Goal: Task Accomplishment & Management: Manage account settings

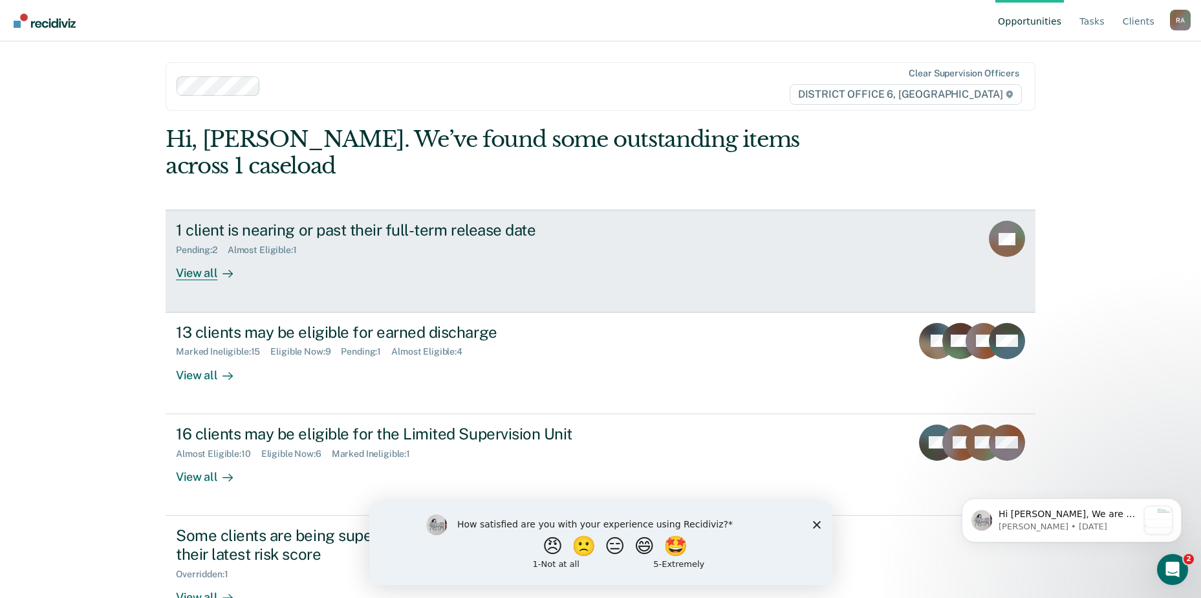
click at [276, 232] on div "1 client is nearing or past their full-term release date Pending : 2 Almost Eli…" at bounding box center [418, 250] width 485 height 59
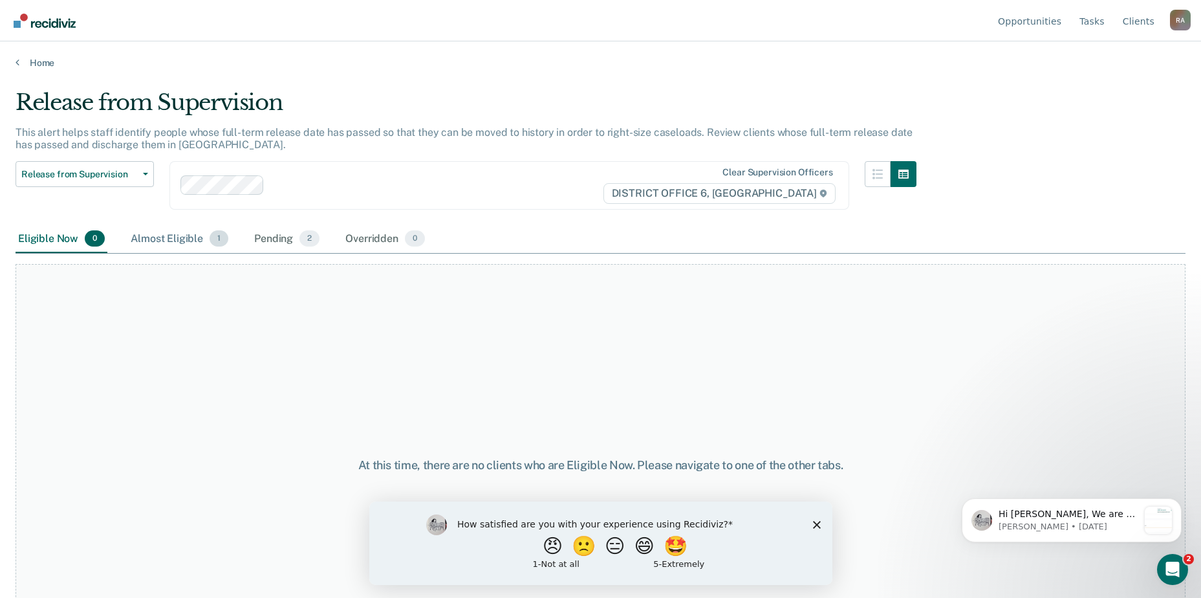
click at [173, 237] on div "Almost Eligible 1" at bounding box center [179, 239] width 103 height 28
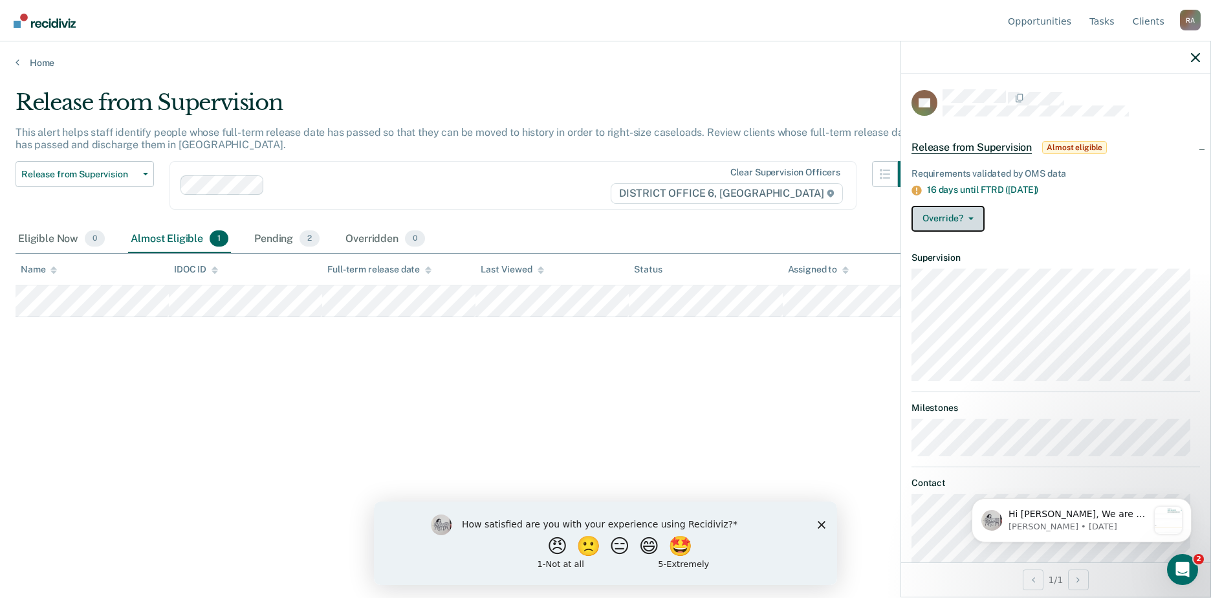
click at [966, 223] on button "Override?" at bounding box center [947, 219] width 73 height 26
click at [969, 246] on button "[PERSON_NAME]" at bounding box center [973, 249] width 125 height 21
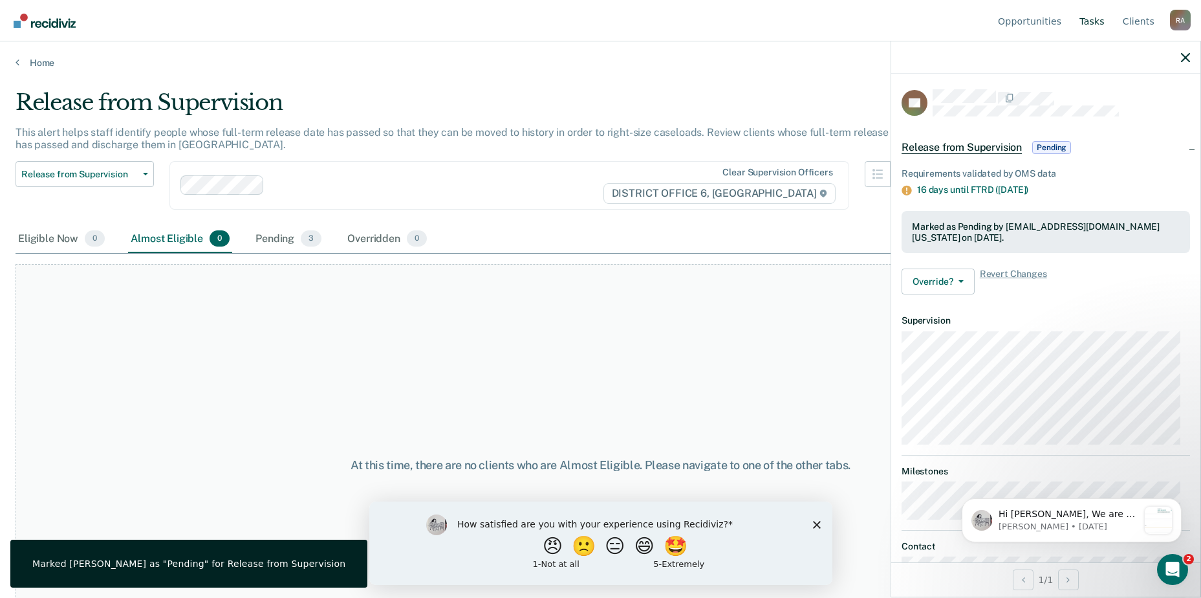
click at [1096, 29] on link "Tasks" at bounding box center [1092, 20] width 30 height 41
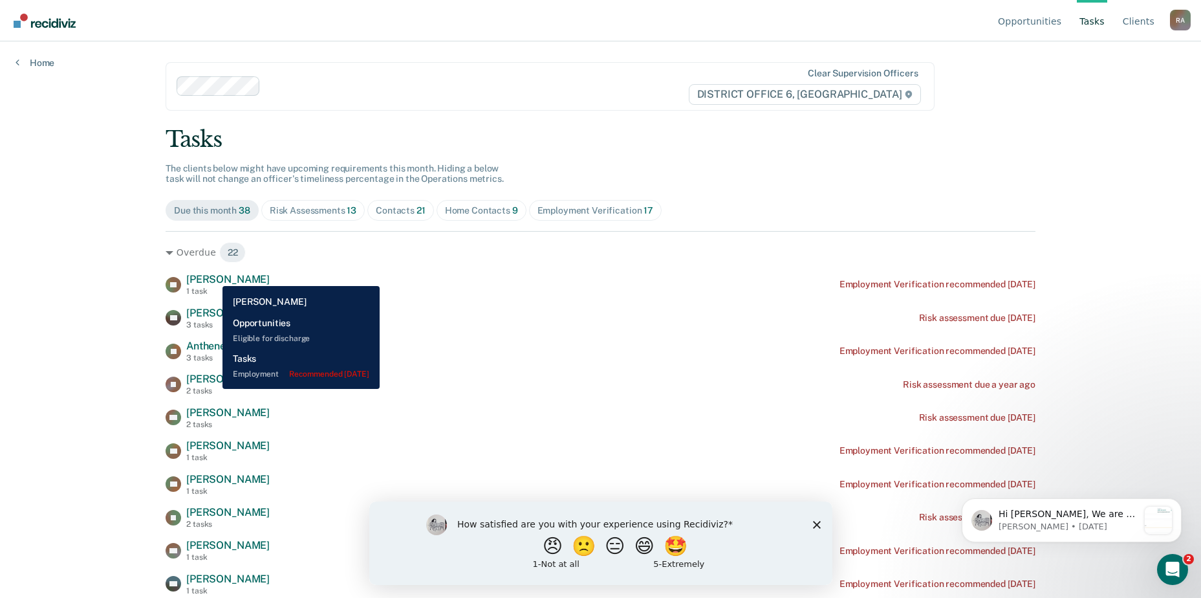
click at [213, 276] on span "[PERSON_NAME]" at bounding box center [227, 279] width 83 height 12
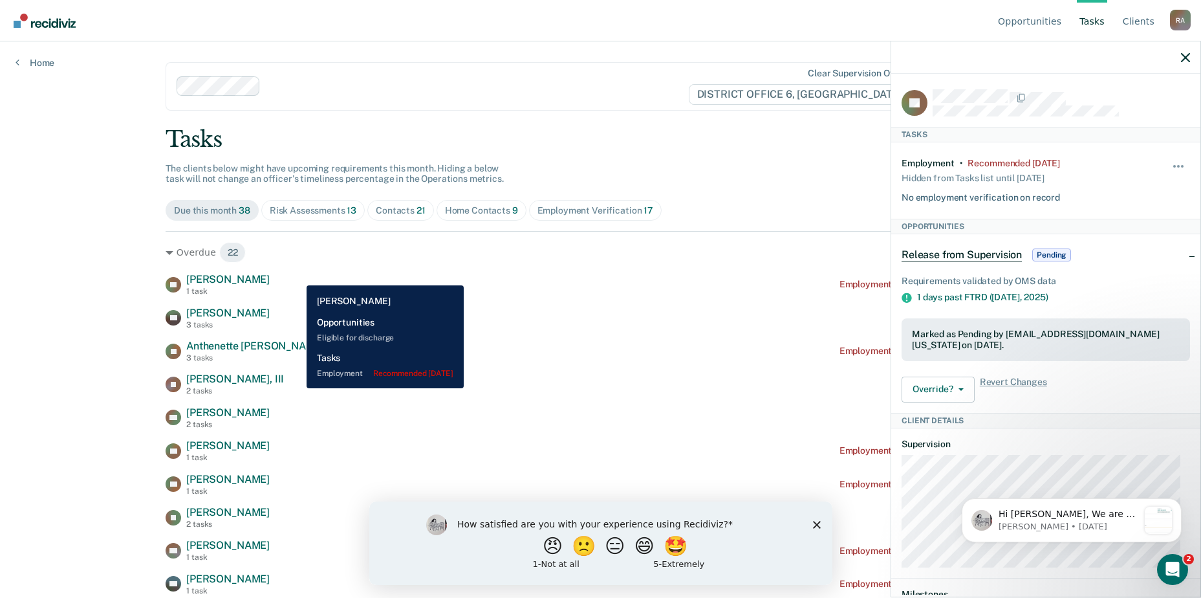
click at [297, 275] on div "LE [PERSON_NAME] 1 task Employment Verification recommended [DATE]" at bounding box center [601, 284] width 870 height 23
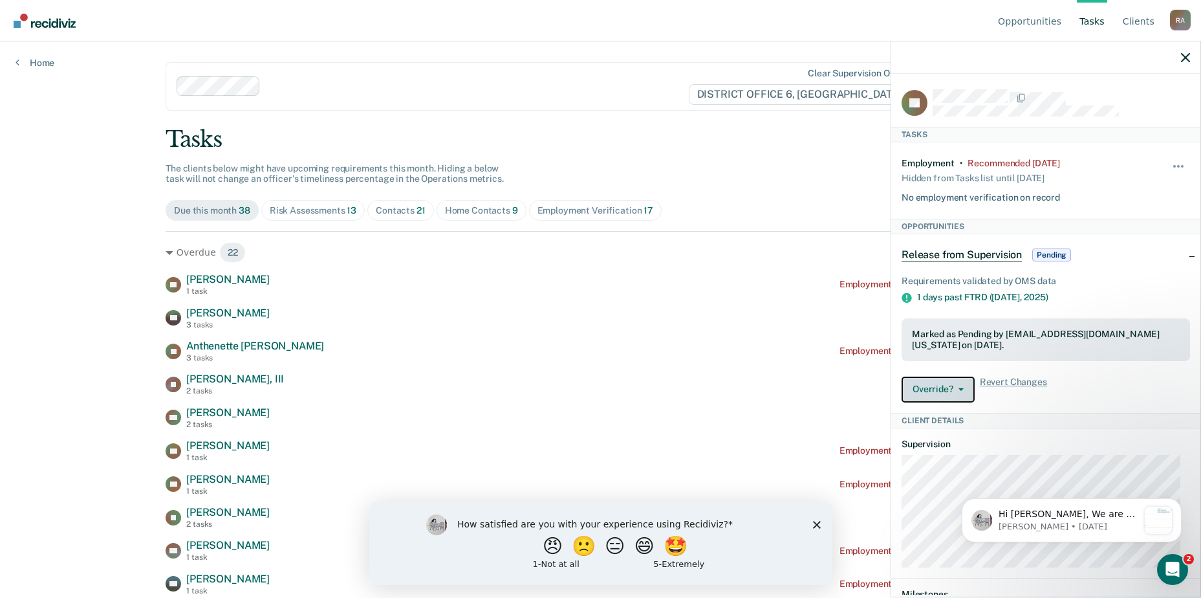
click at [954, 388] on span "button" at bounding box center [958, 389] width 10 height 3
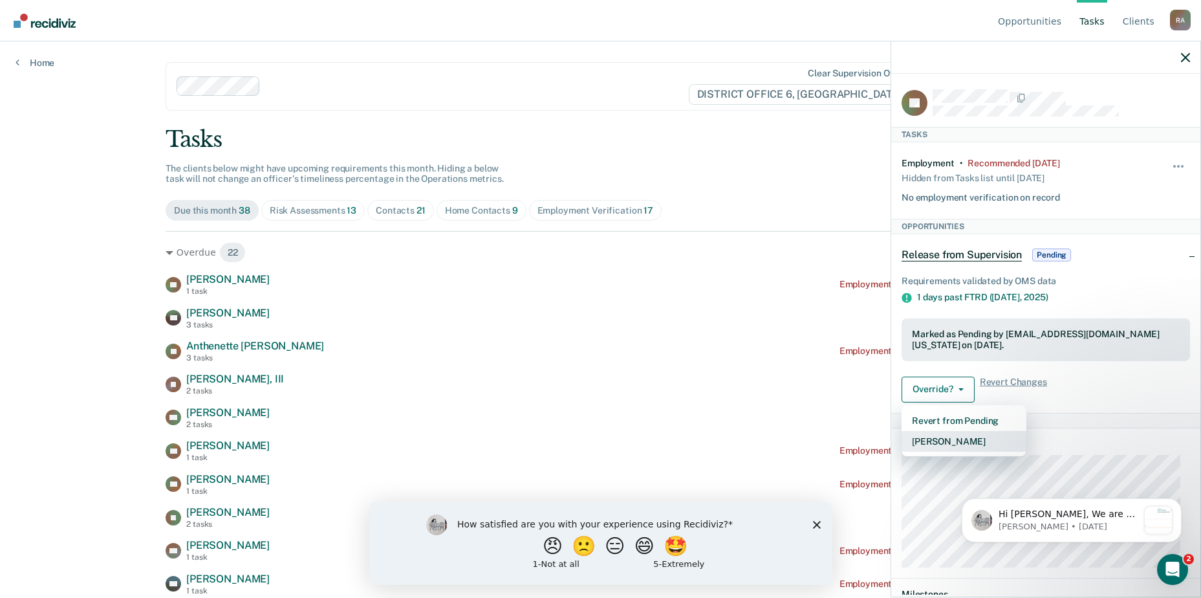
click at [951, 442] on button "[PERSON_NAME]" at bounding box center [963, 441] width 125 height 21
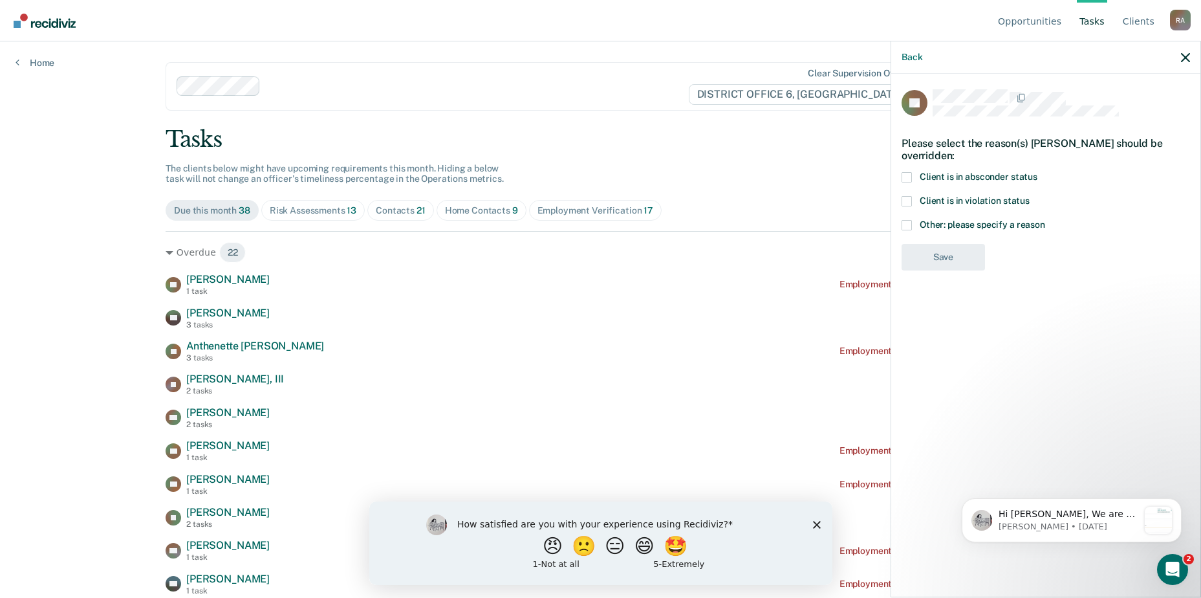
click at [909, 222] on span at bounding box center [906, 225] width 10 height 10
click at [1045, 220] on input "Other: please specify a reason" at bounding box center [1045, 220] width 0 height 0
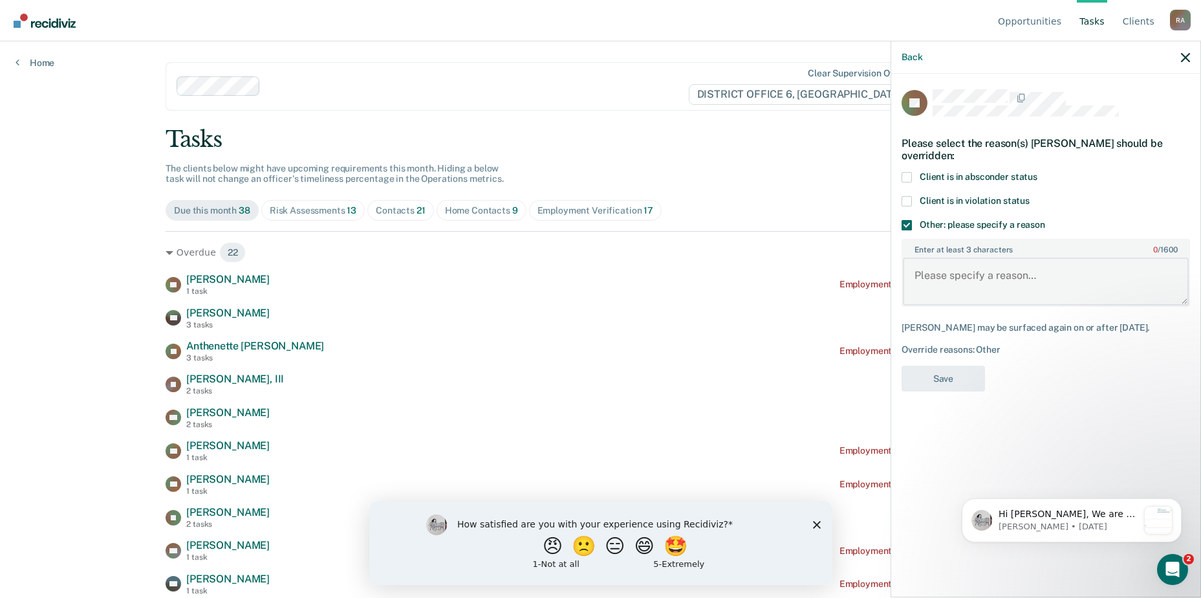
click at [928, 277] on textarea "Enter at least 3 characters 0 / 1600" at bounding box center [1046, 281] width 286 height 48
type textarea "completed probation"
click at [953, 367] on button "Save" at bounding box center [942, 378] width 83 height 27
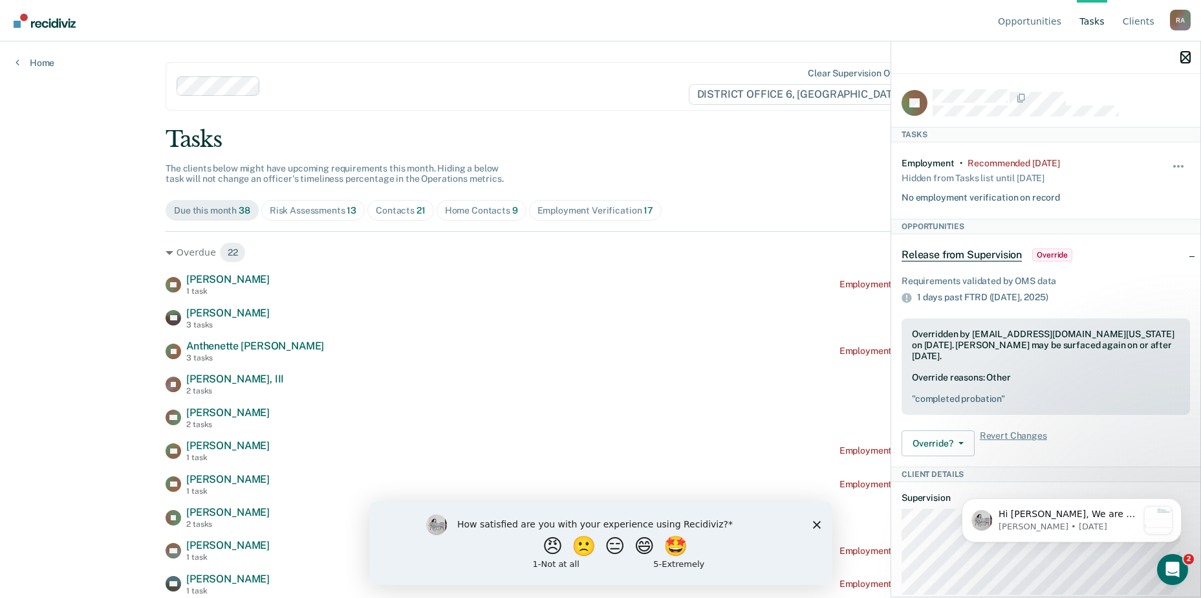
click at [1184, 55] on icon "button" at bounding box center [1185, 57] width 9 height 9
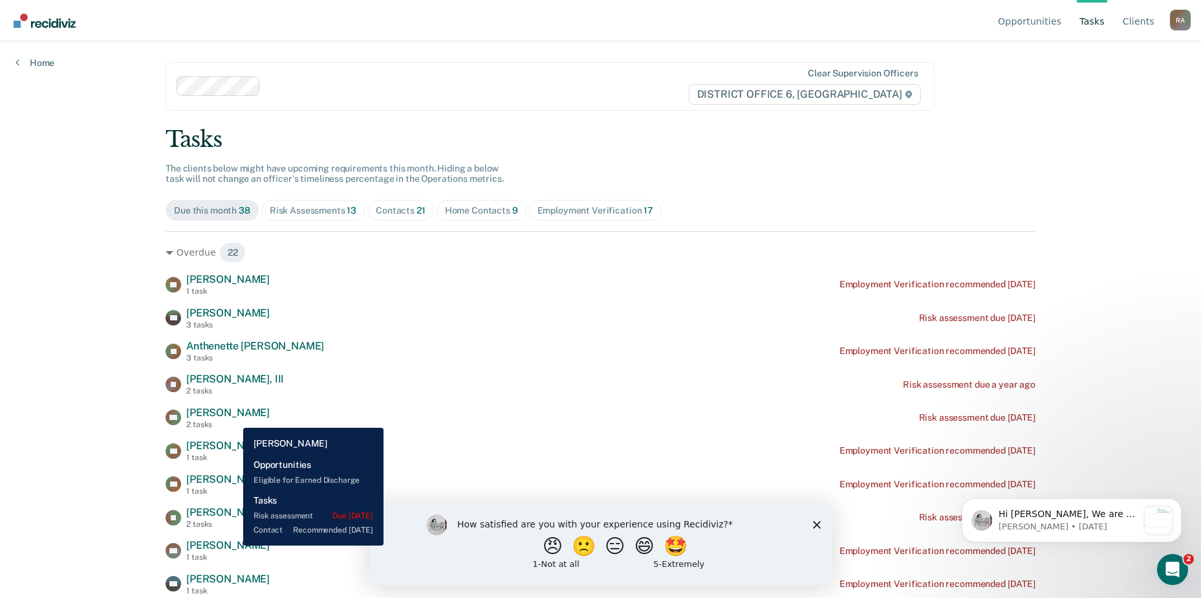
click at [233, 418] on span "[PERSON_NAME]" at bounding box center [227, 412] width 83 height 12
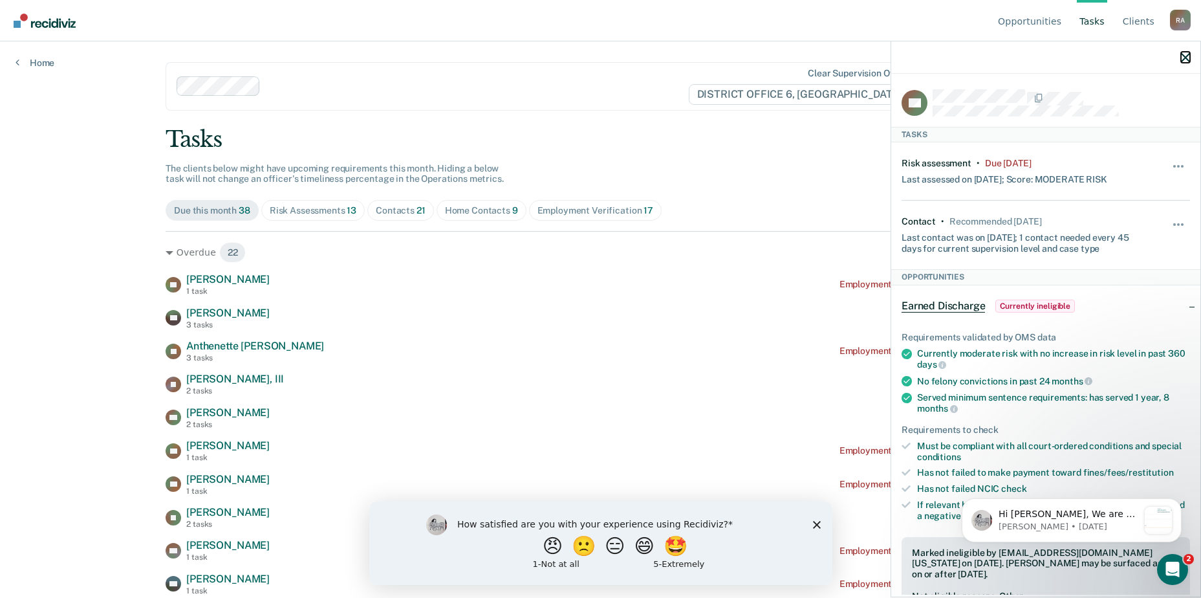
click at [1188, 58] on icon "button" at bounding box center [1185, 57] width 9 height 9
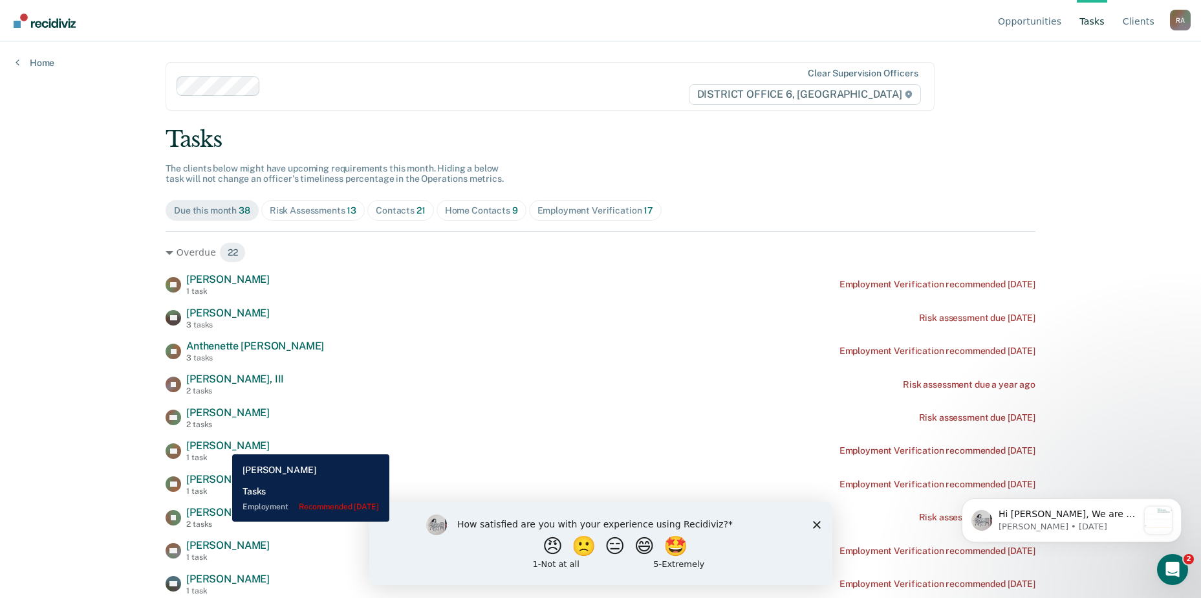
click at [222, 444] on span "[PERSON_NAME]" at bounding box center [227, 445] width 83 height 12
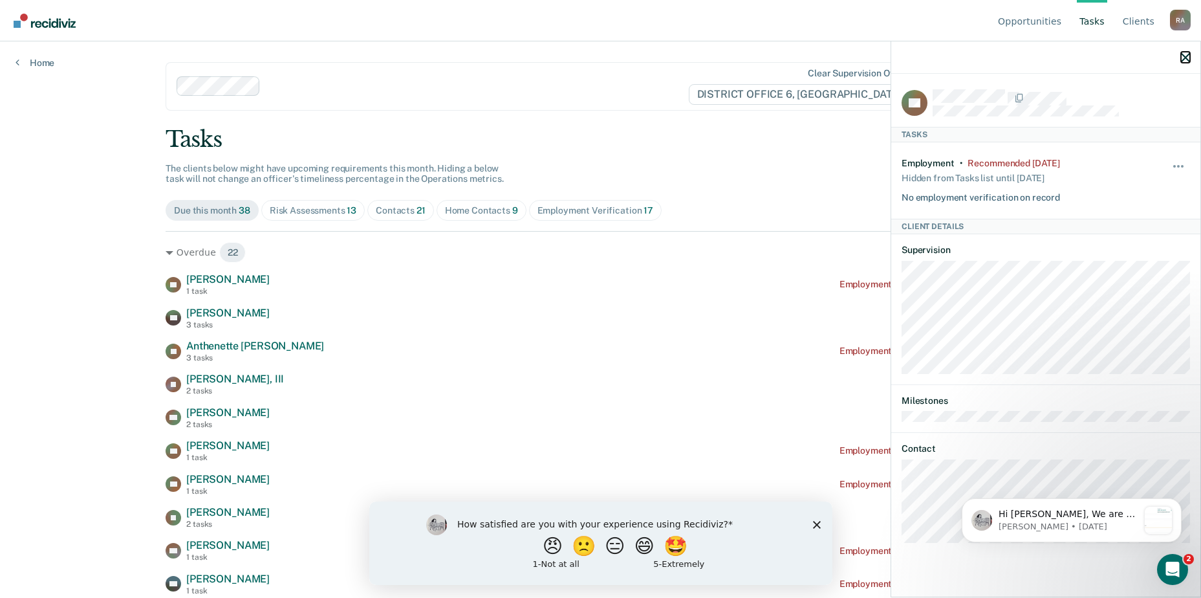
click at [1181, 55] on icon "button" at bounding box center [1185, 57] width 9 height 9
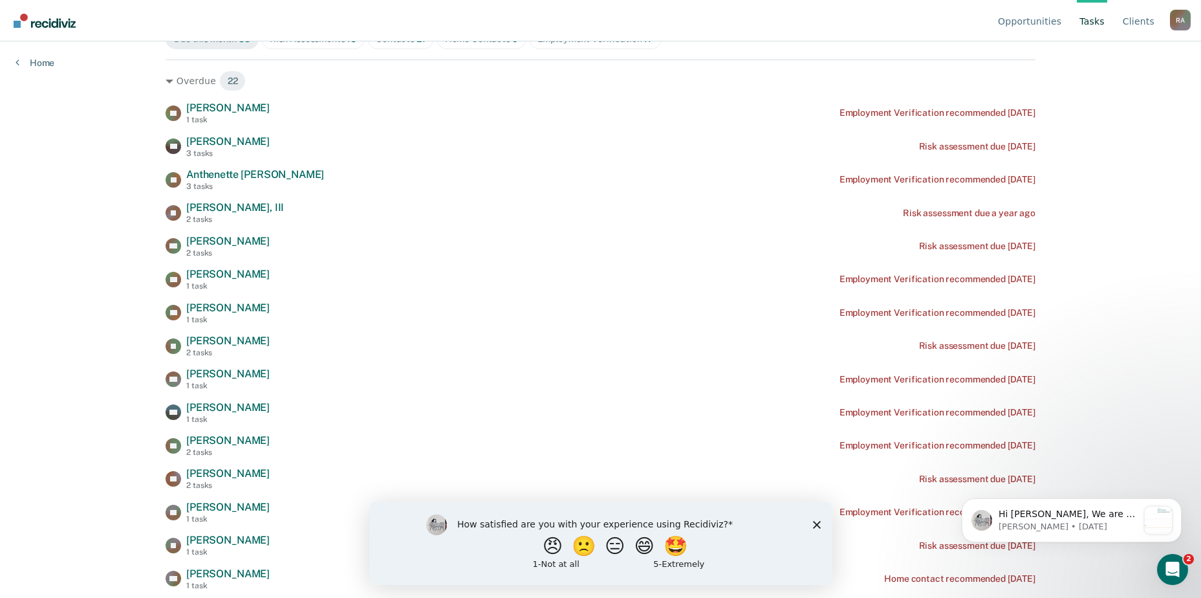
scroll to position [194, 0]
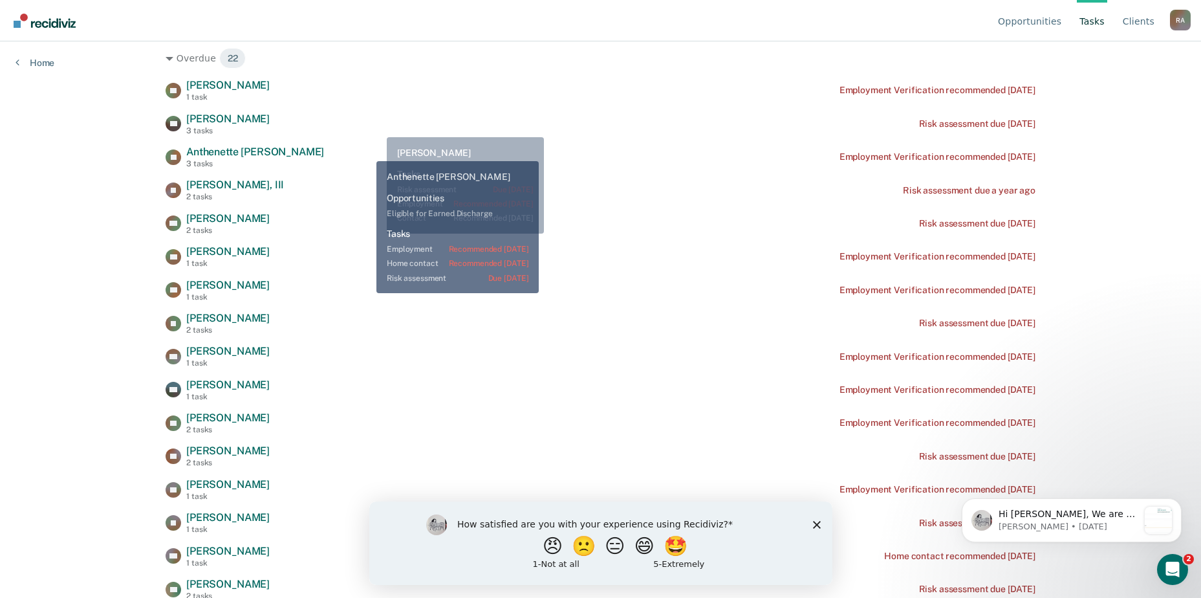
click at [367, 151] on div "AJ Anthenette [PERSON_NAME] 3 tasks Employment Verification recommended [DATE]" at bounding box center [601, 157] width 870 height 23
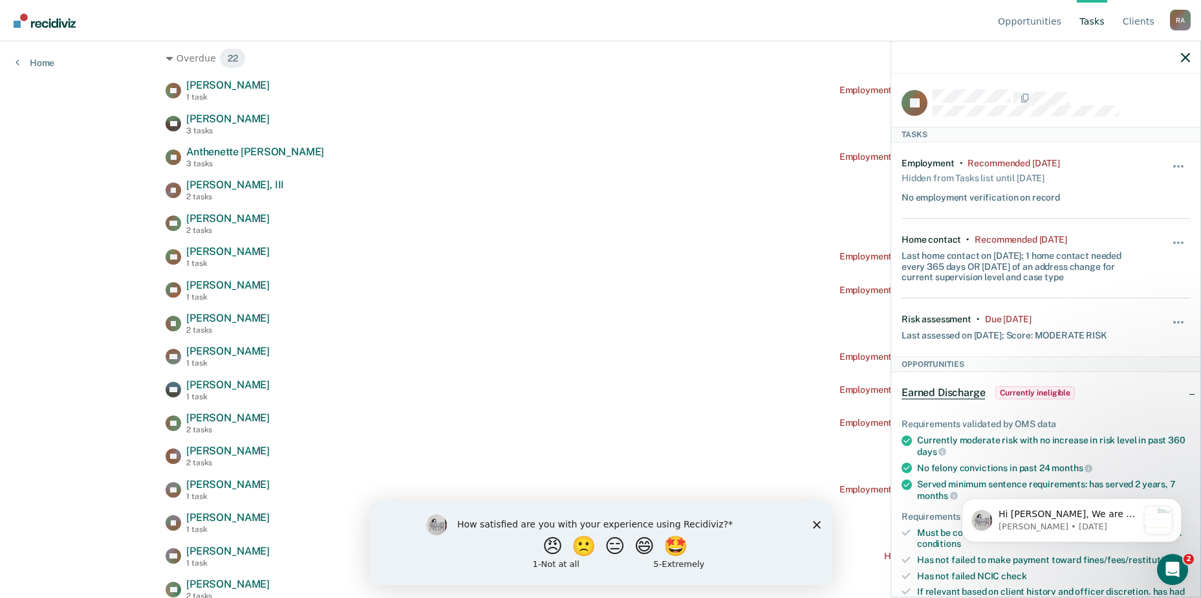
click at [103, 72] on div "Opportunities Tasks Client s [PERSON_NAME] [PERSON_NAME] Profile How it works L…" at bounding box center [600, 105] width 1201 height 598
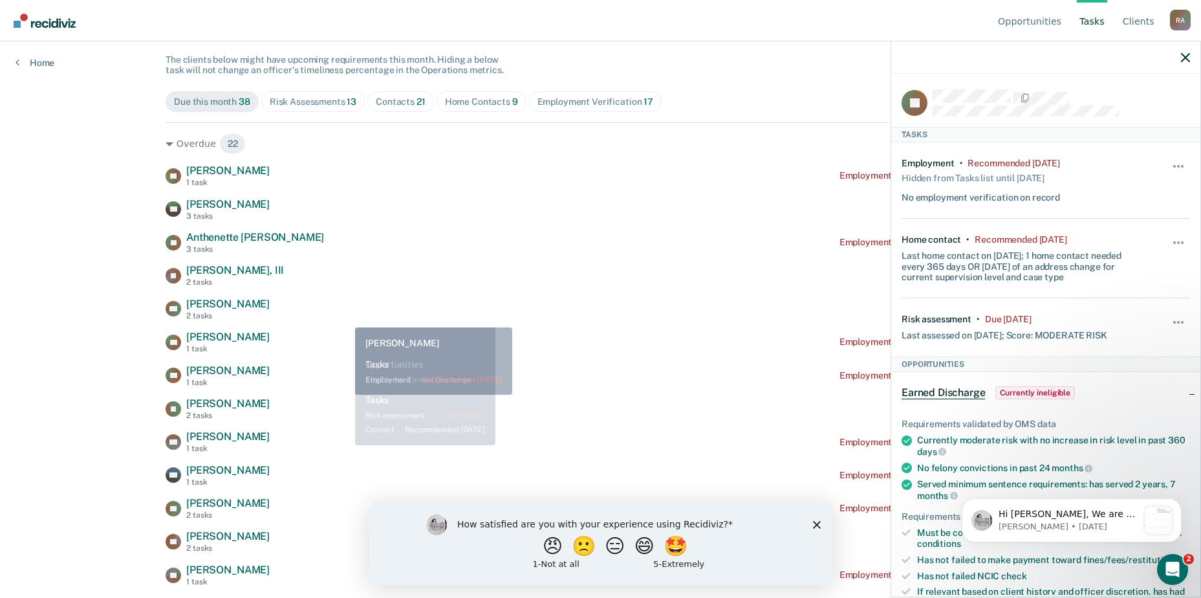
scroll to position [0, 0]
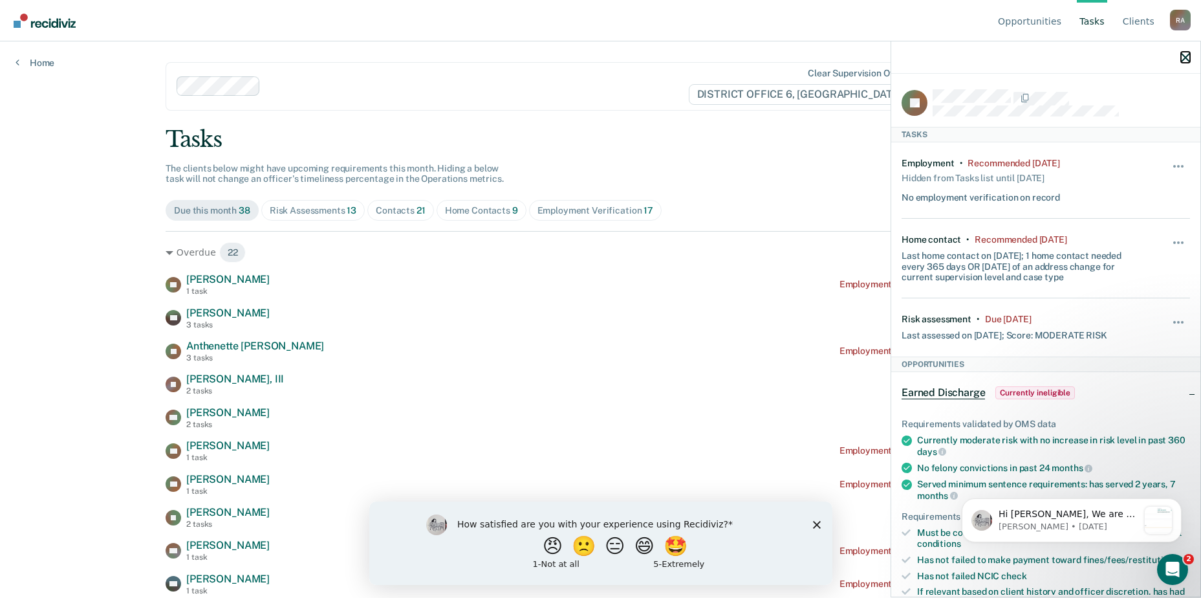
click at [1184, 58] on icon "button" at bounding box center [1185, 57] width 9 height 9
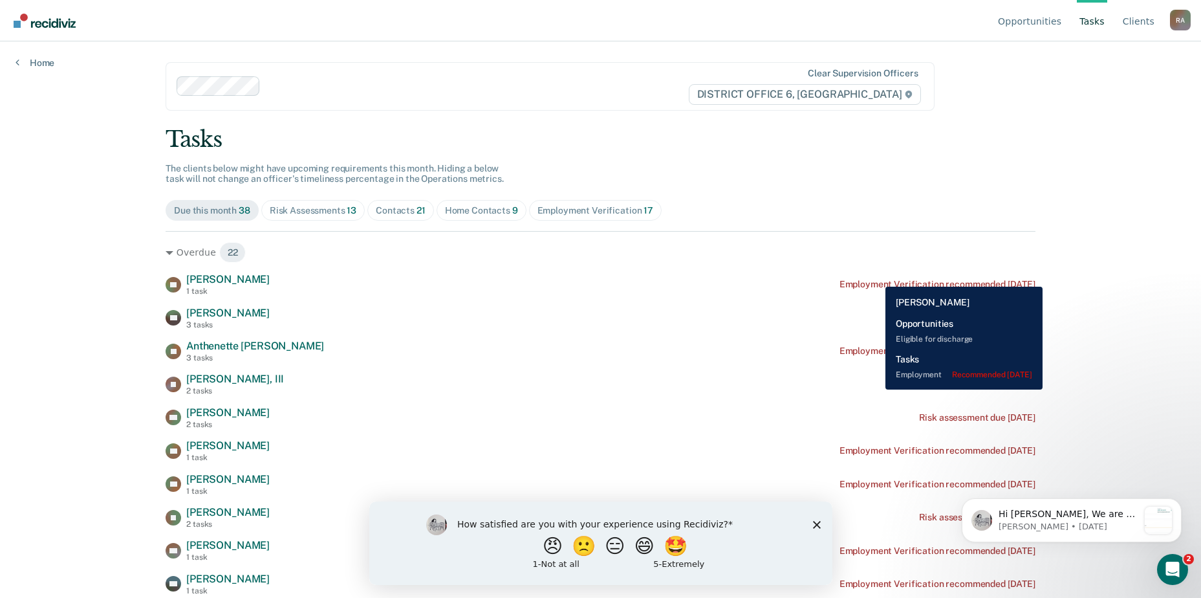
click at [876, 277] on div "LE Lanie Esquivel 1 task Employment Verification recommended 4 years ago" at bounding box center [601, 284] width 870 height 23
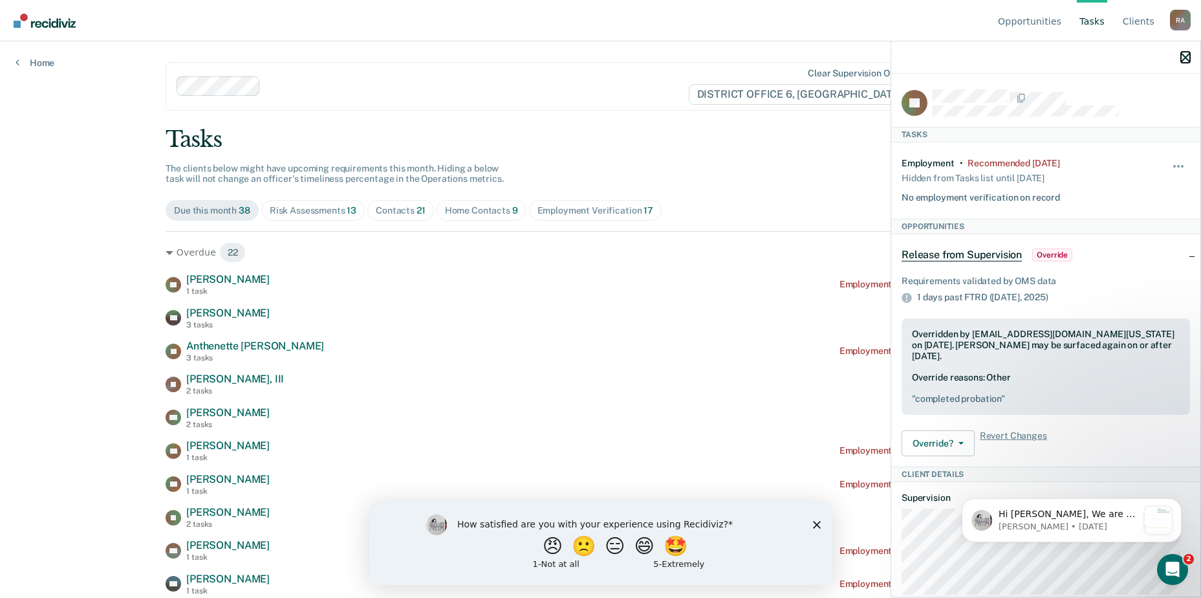
click at [1185, 56] on icon "button" at bounding box center [1185, 57] width 9 height 9
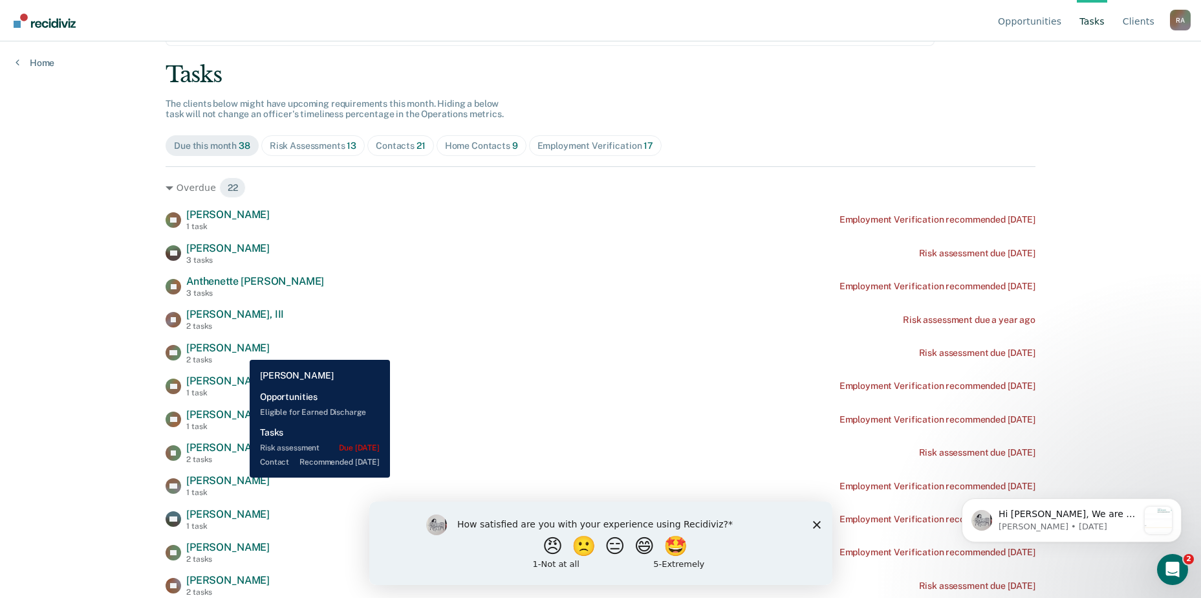
scroll to position [587, 0]
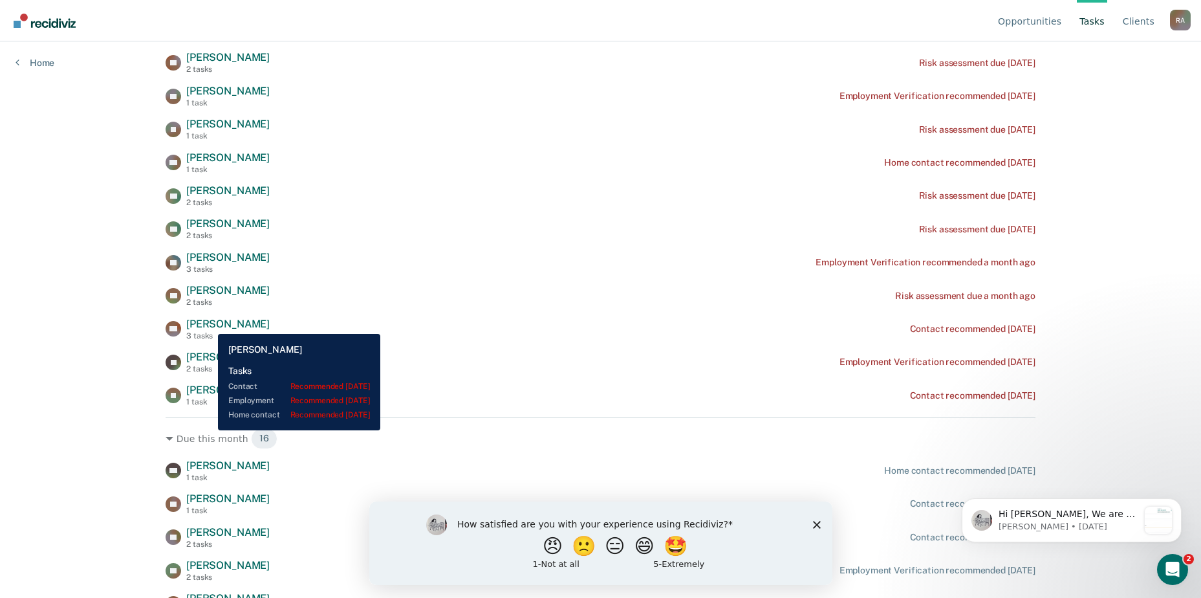
click at [208, 324] on span "Maria Trevino" at bounding box center [227, 324] width 83 height 12
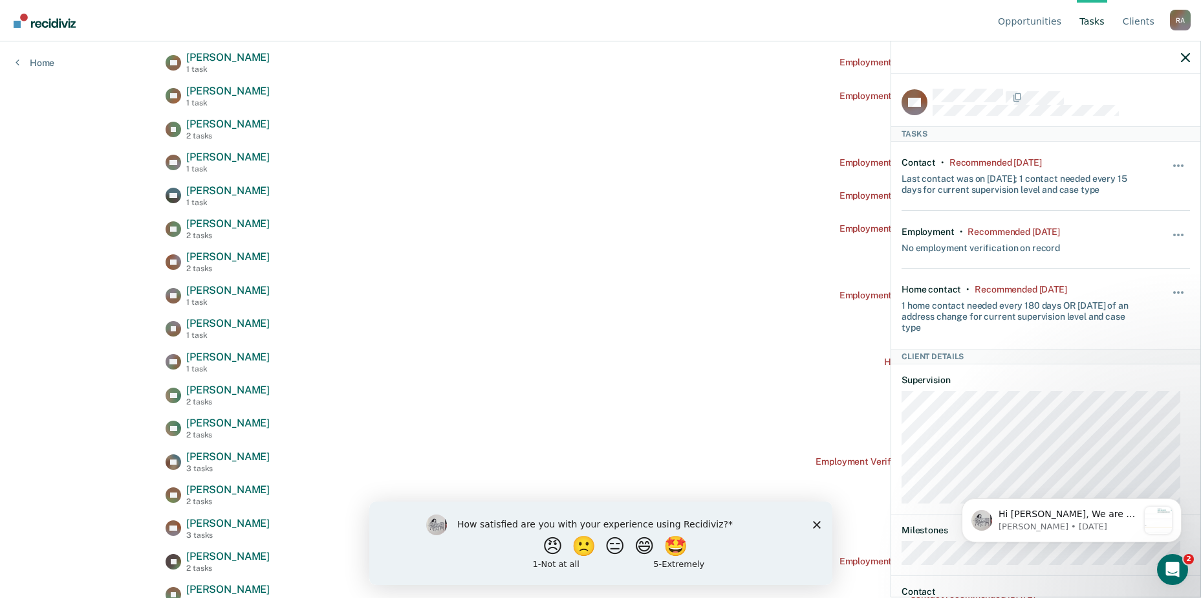
scroll to position [0, 0]
click at [1168, 163] on button "button" at bounding box center [1179, 172] width 22 height 21
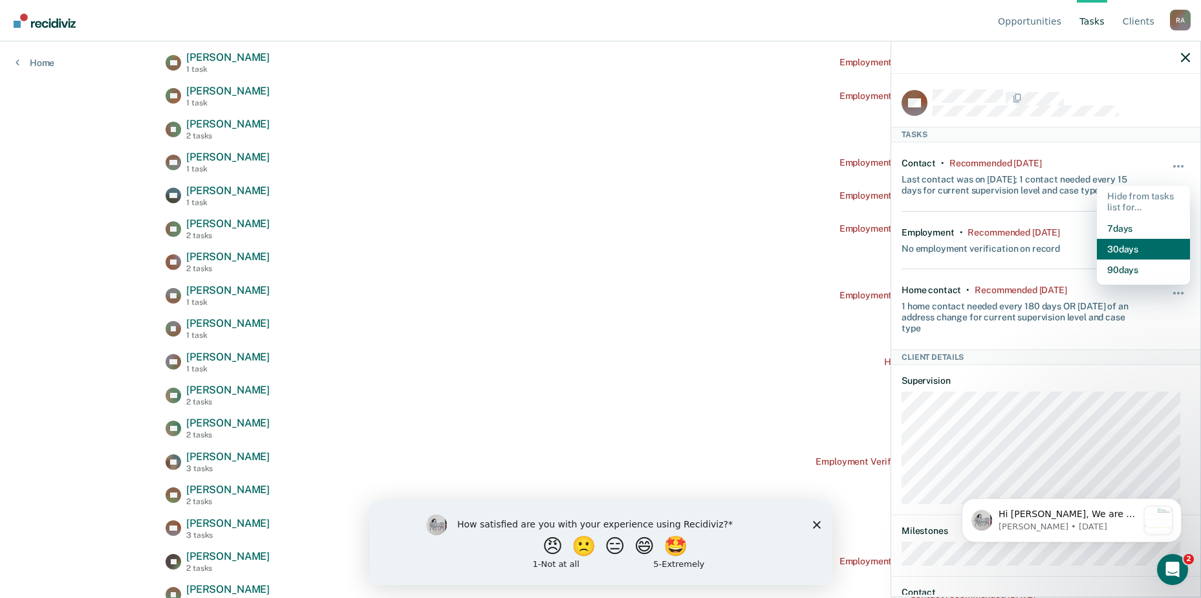
click at [1127, 245] on button "30 days" at bounding box center [1143, 249] width 93 height 21
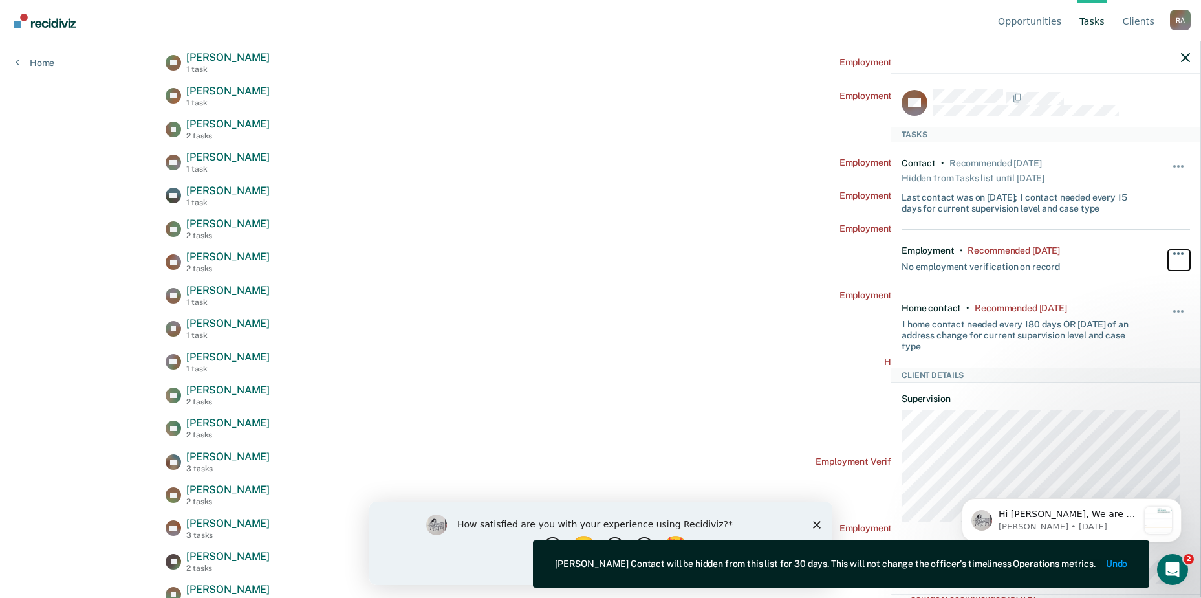
click at [1174, 250] on button "button" at bounding box center [1179, 260] width 22 height 21
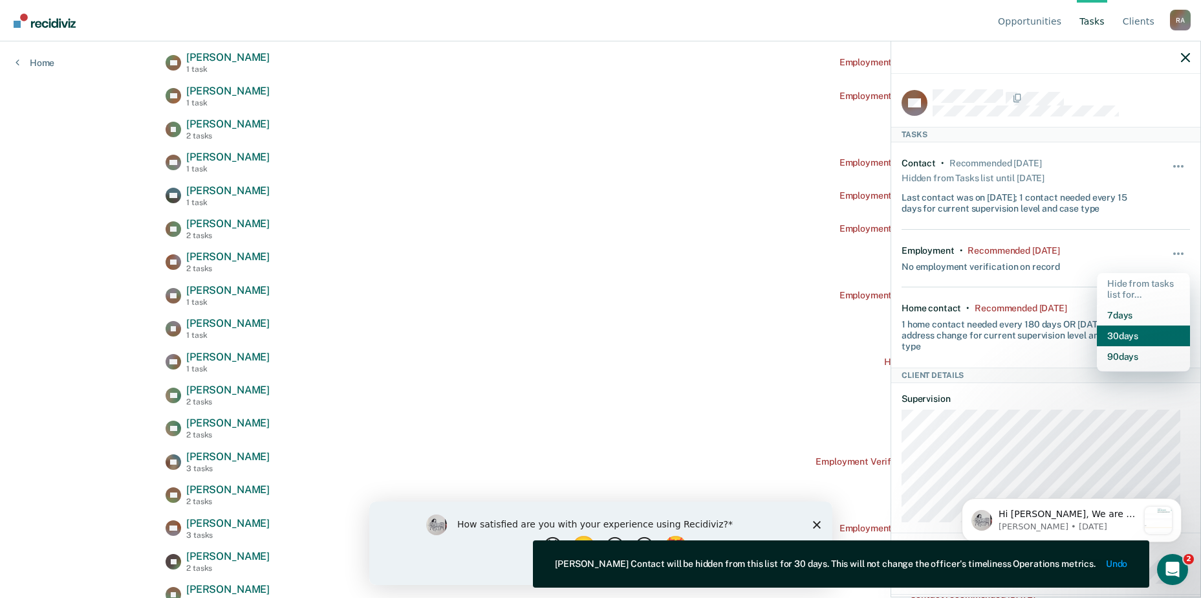
click at [1128, 332] on button "30 days" at bounding box center [1143, 335] width 93 height 21
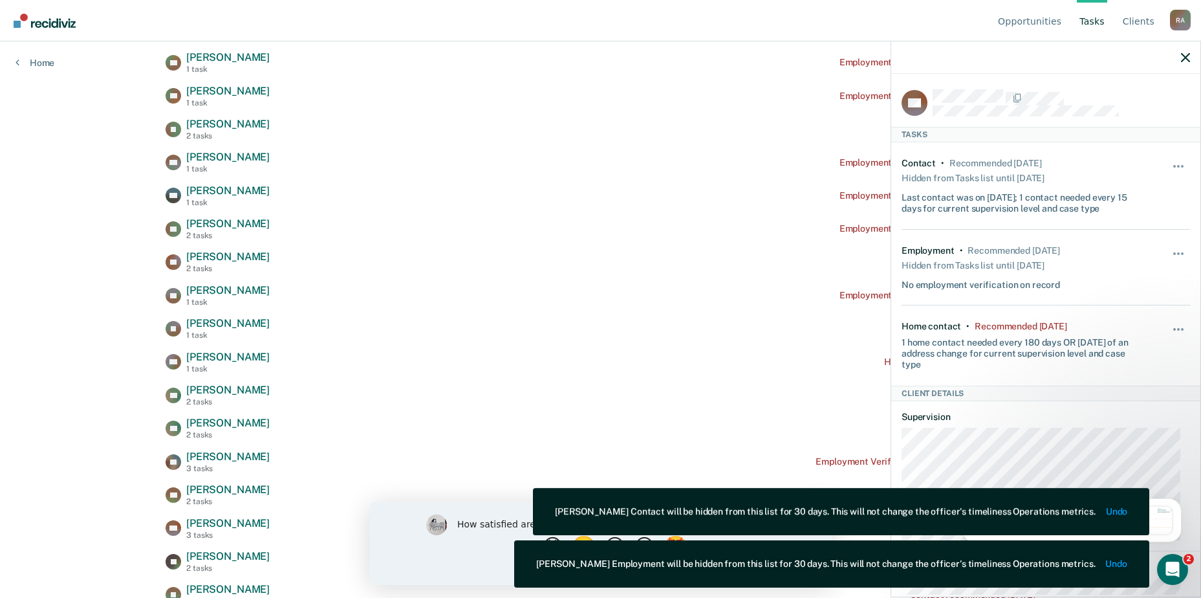
click at [1168, 321] on div "Hide from tasks list for... 7 days 30 days 90 days" at bounding box center [1179, 345] width 22 height 49
click at [1173, 328] on span "button" at bounding box center [1174, 329] width 3 height 3
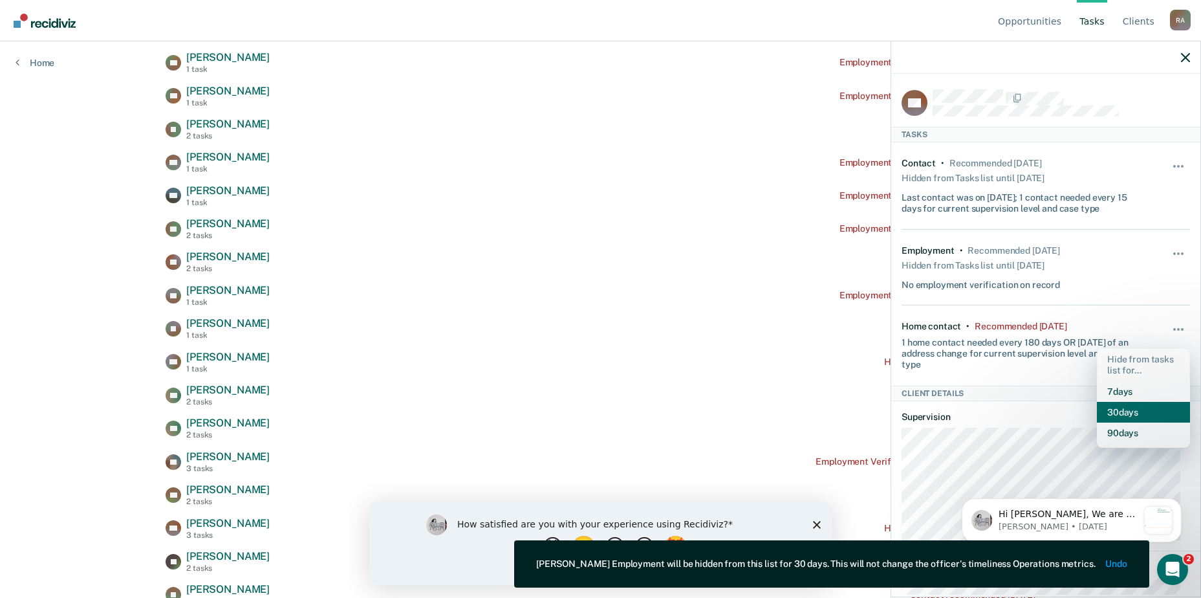
click at [1126, 408] on button "30 days" at bounding box center [1143, 412] width 93 height 21
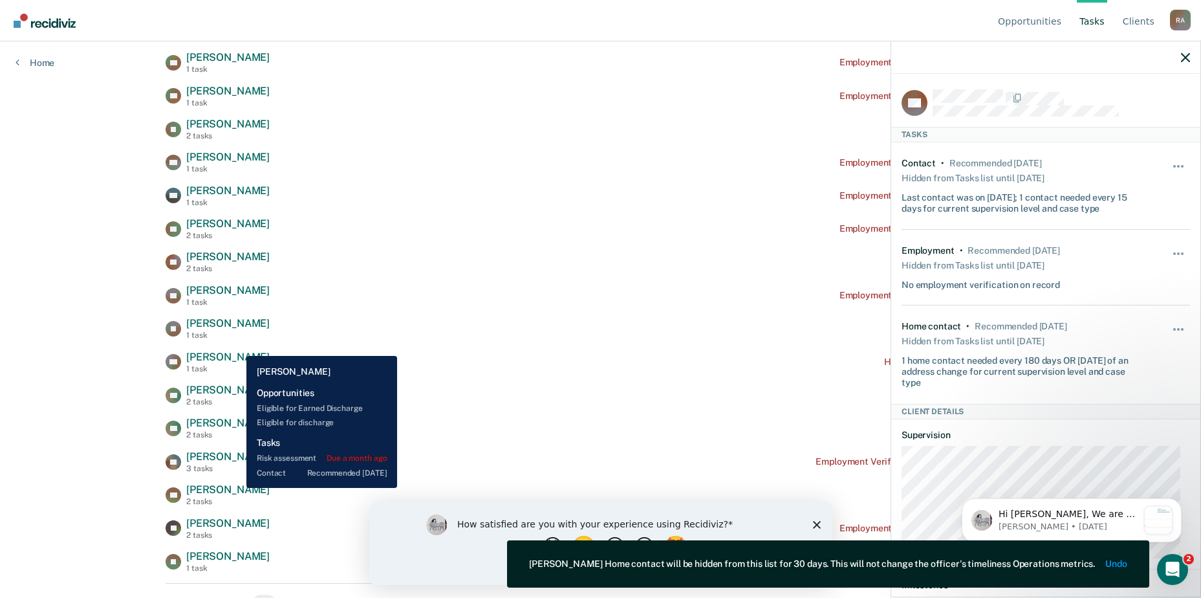
click at [237, 488] on span "[PERSON_NAME]" at bounding box center [227, 489] width 83 height 12
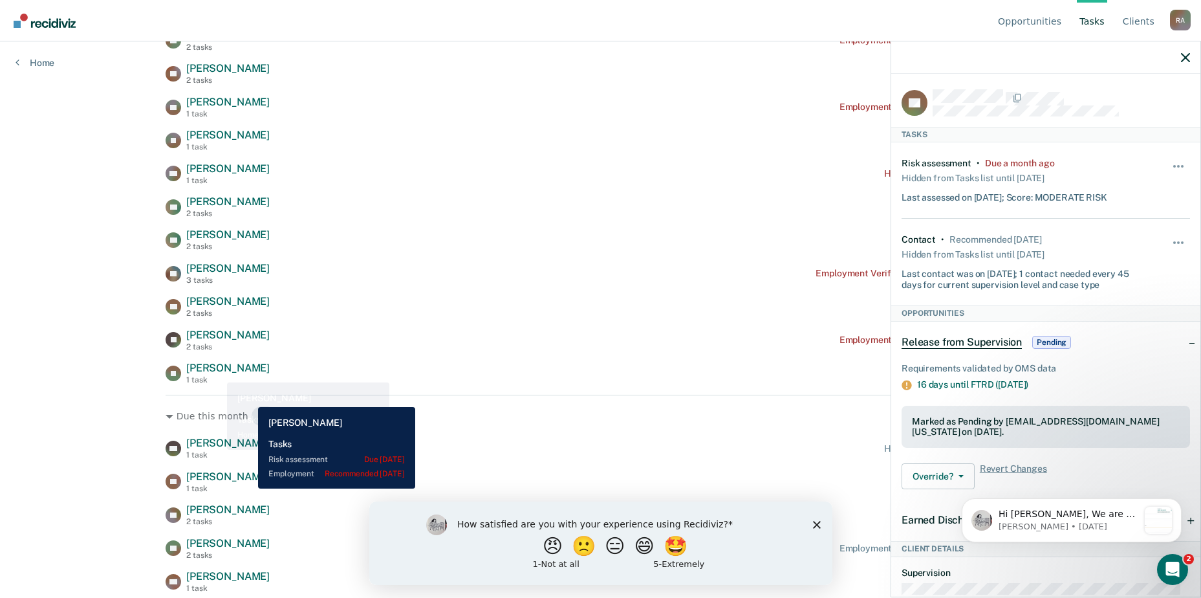
scroll to position [647, 0]
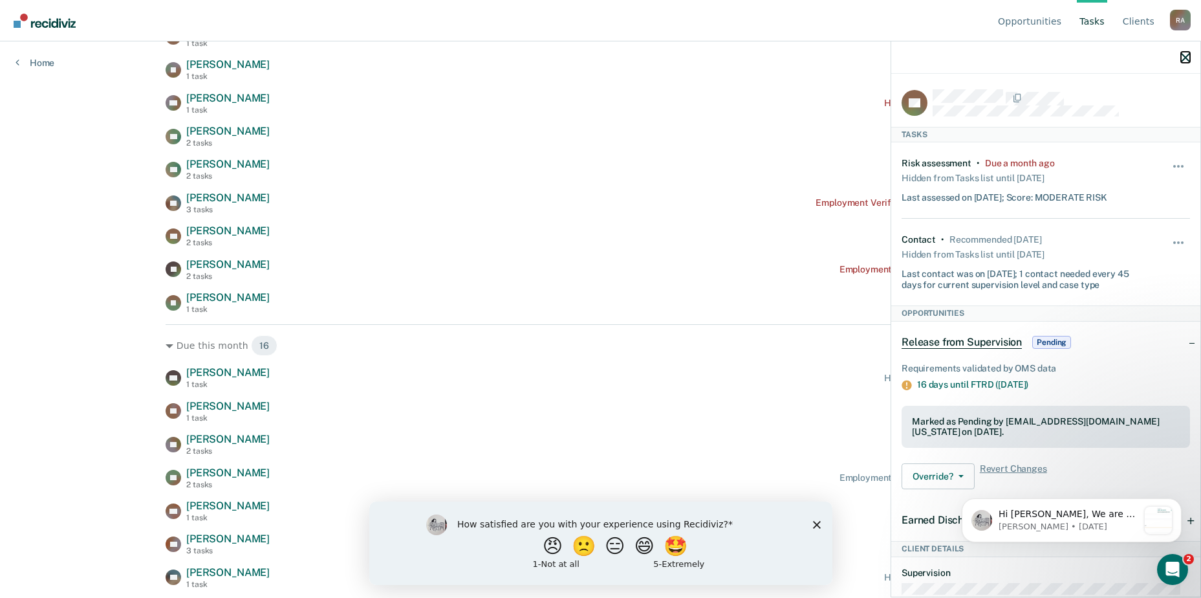
click at [1182, 61] on icon "button" at bounding box center [1185, 57] width 9 height 9
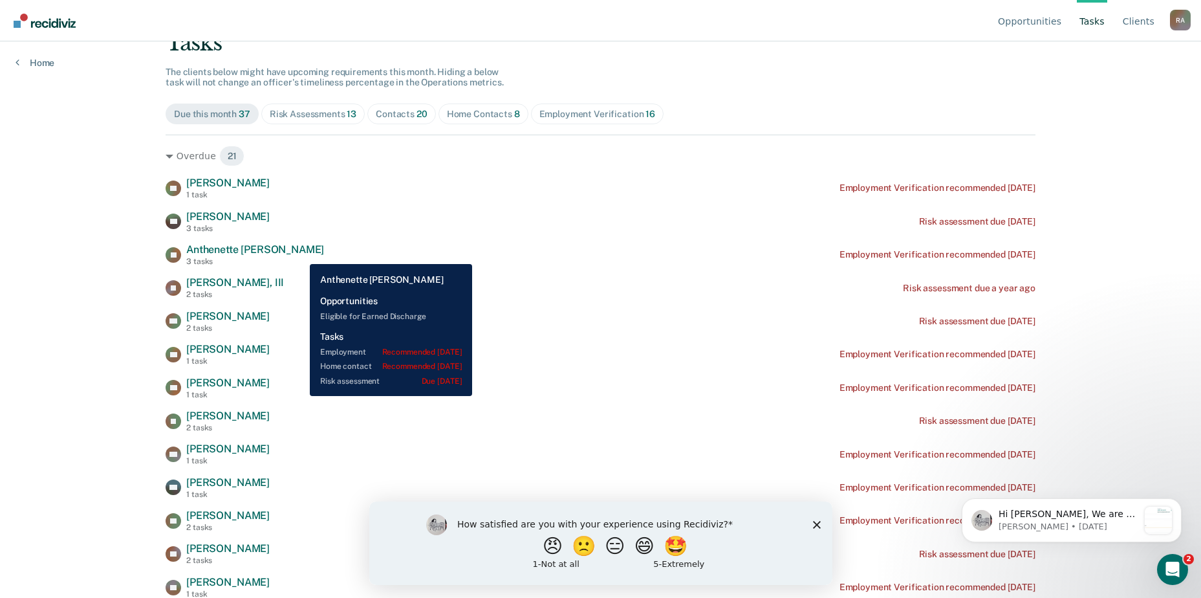
scroll to position [0, 0]
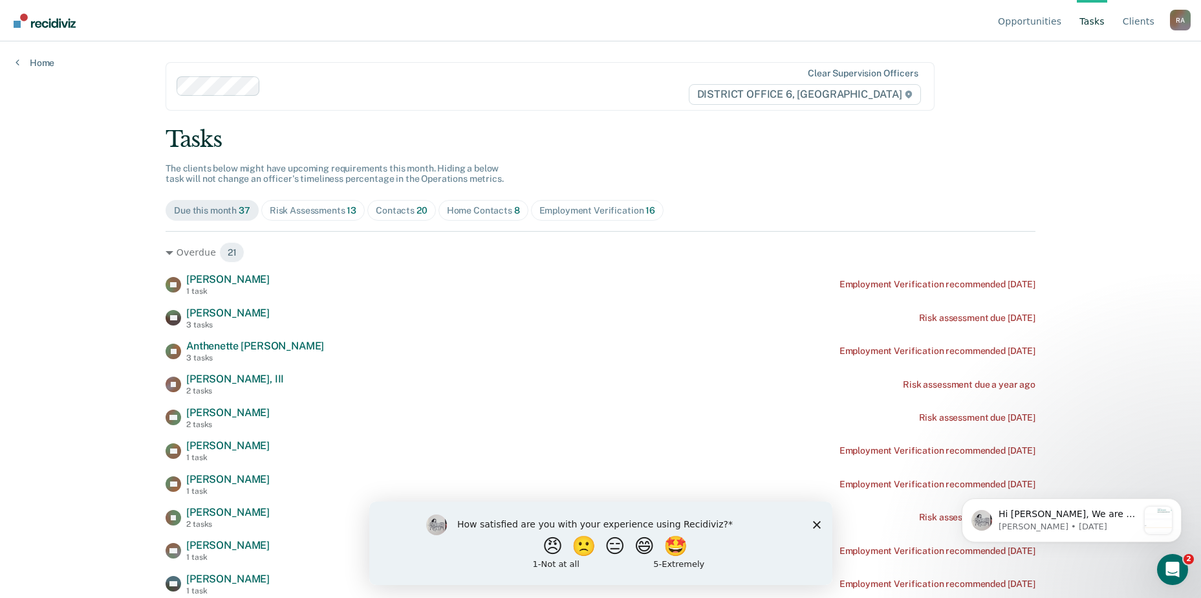
click at [477, 213] on div "Home Contacts 8" at bounding box center [483, 210] width 73 height 11
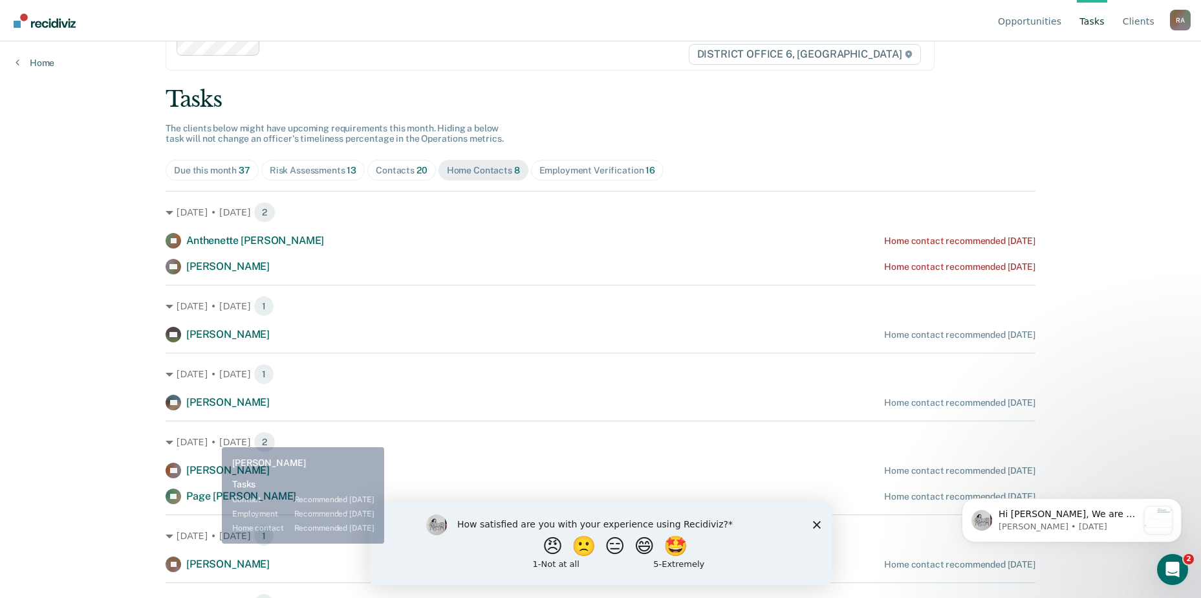
scroll to position [82, 0]
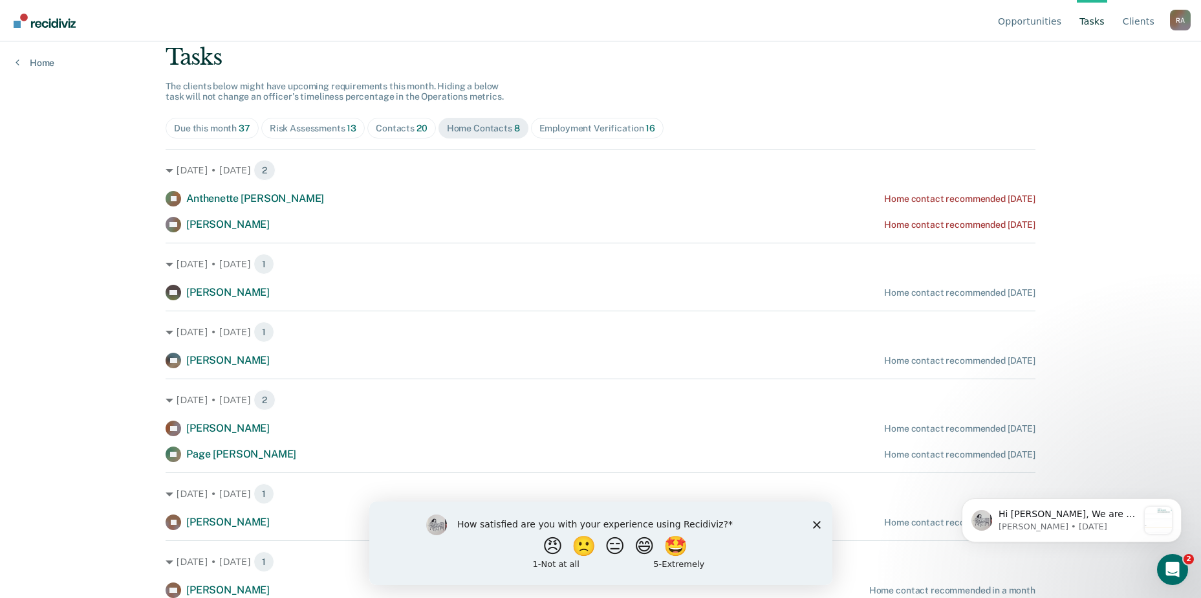
click at [568, 118] on span "Employment Verification 16" at bounding box center [597, 128] width 133 height 21
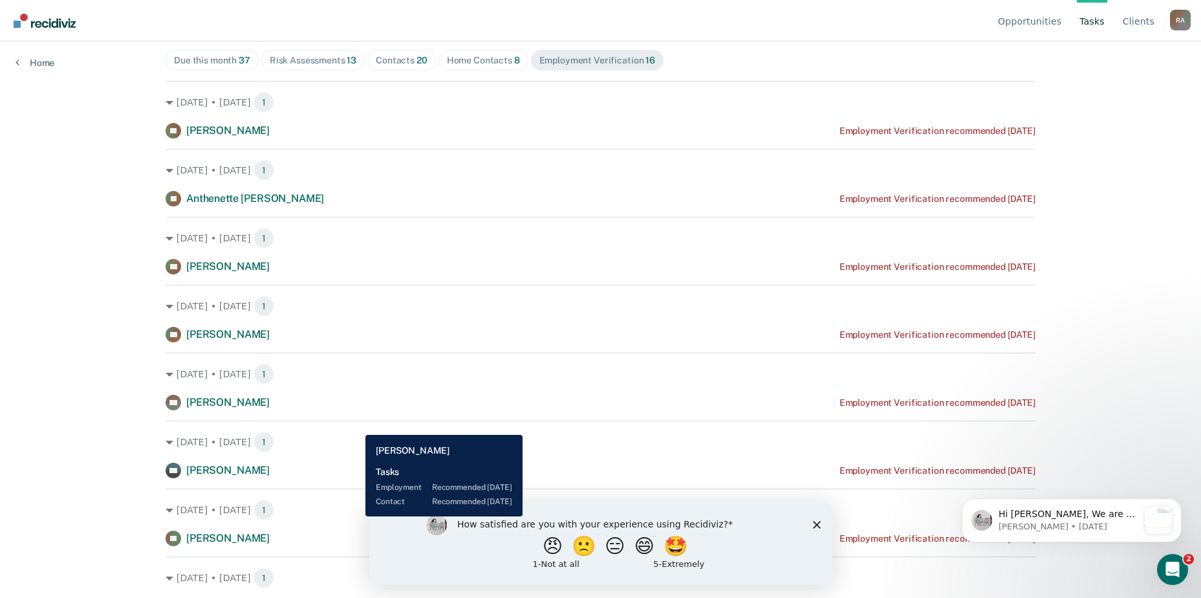
scroll to position [0, 0]
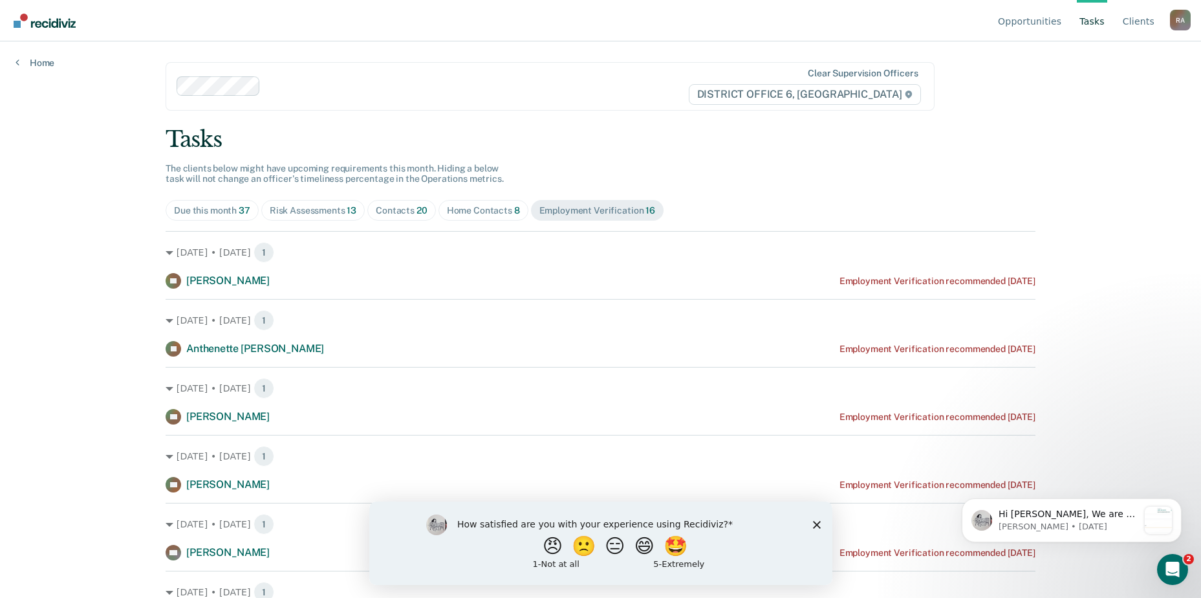
click at [402, 206] on div "Contacts 20" at bounding box center [402, 210] width 52 height 11
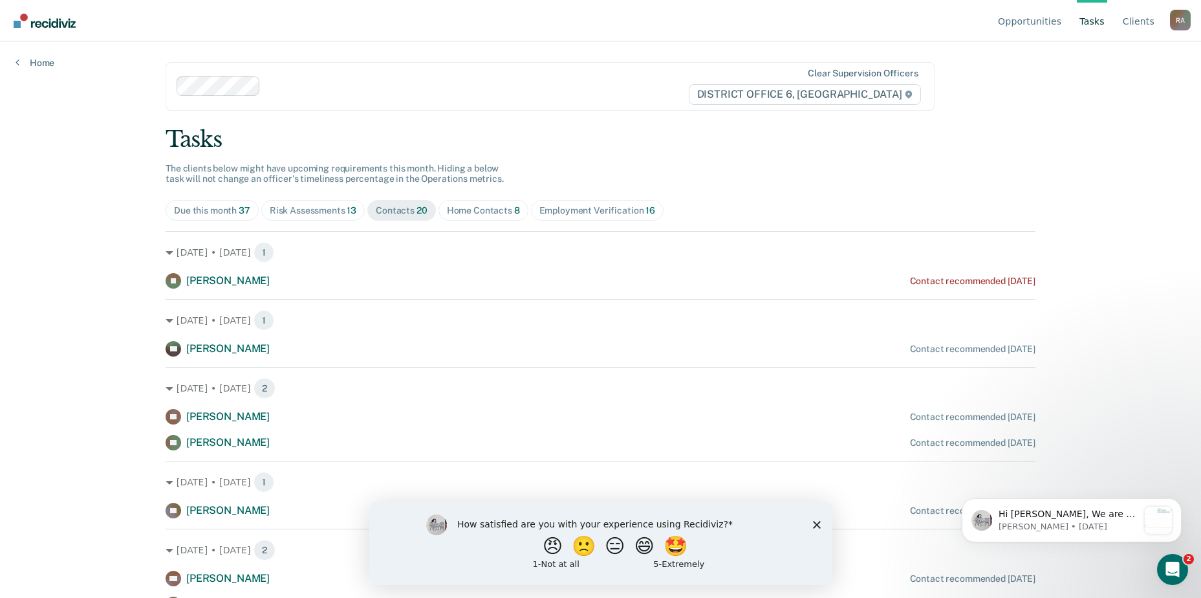
click at [311, 208] on div "Risk Assessments 13" at bounding box center [313, 210] width 87 height 11
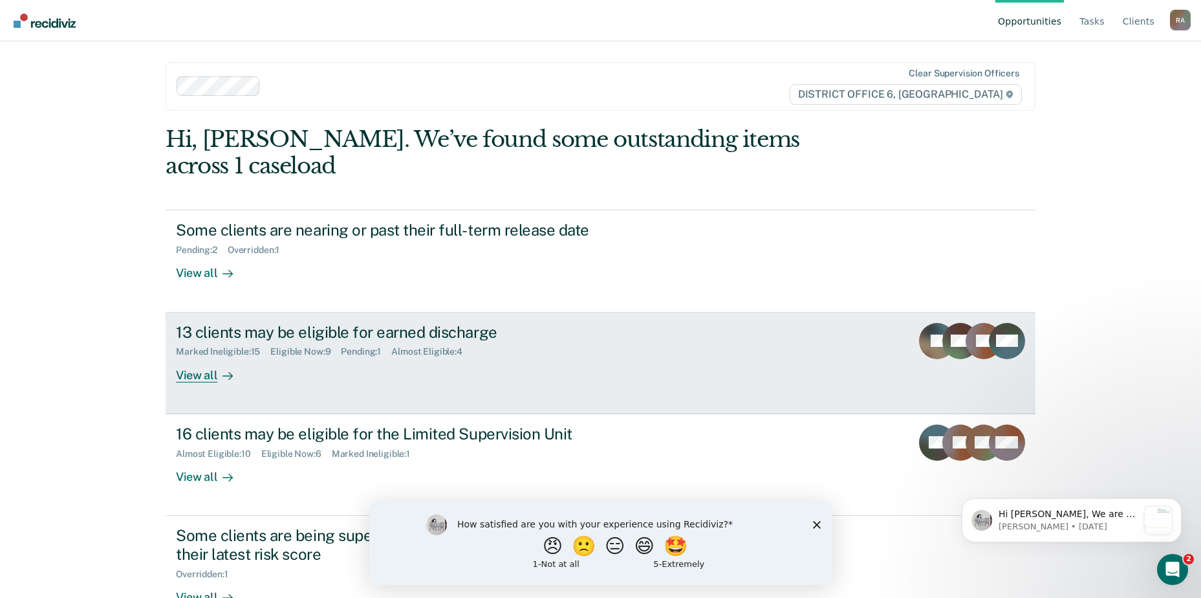
click at [327, 323] on div "13 clients may be eligible for earned discharge" at bounding box center [403, 332] width 454 height 19
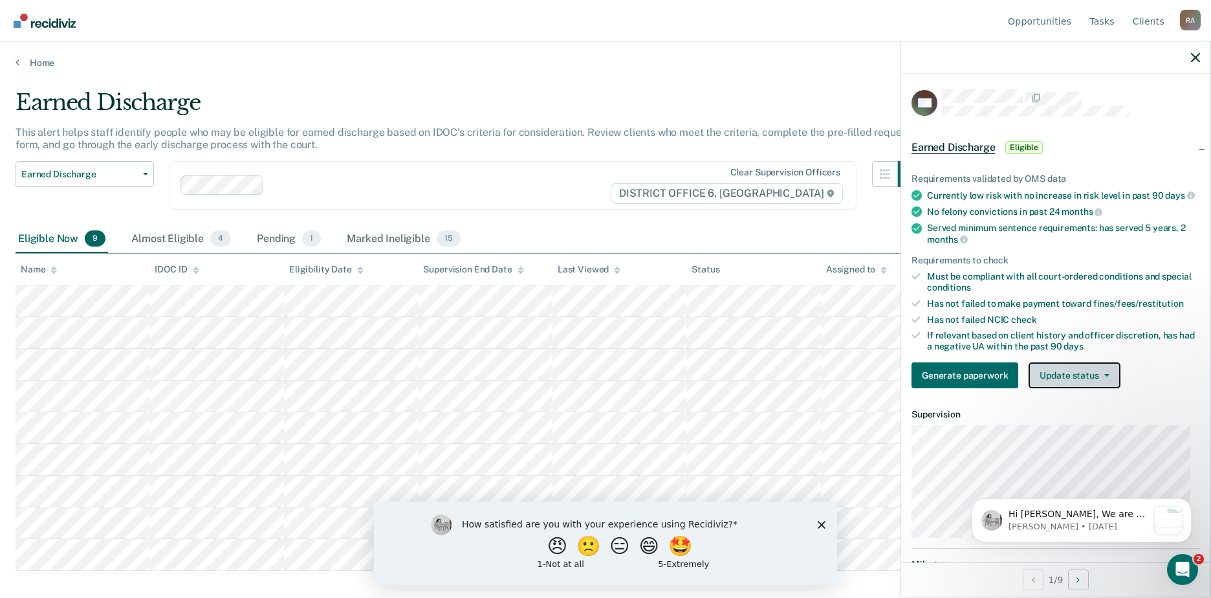
click at [1074, 385] on button "Update status" at bounding box center [1073, 375] width 91 height 26
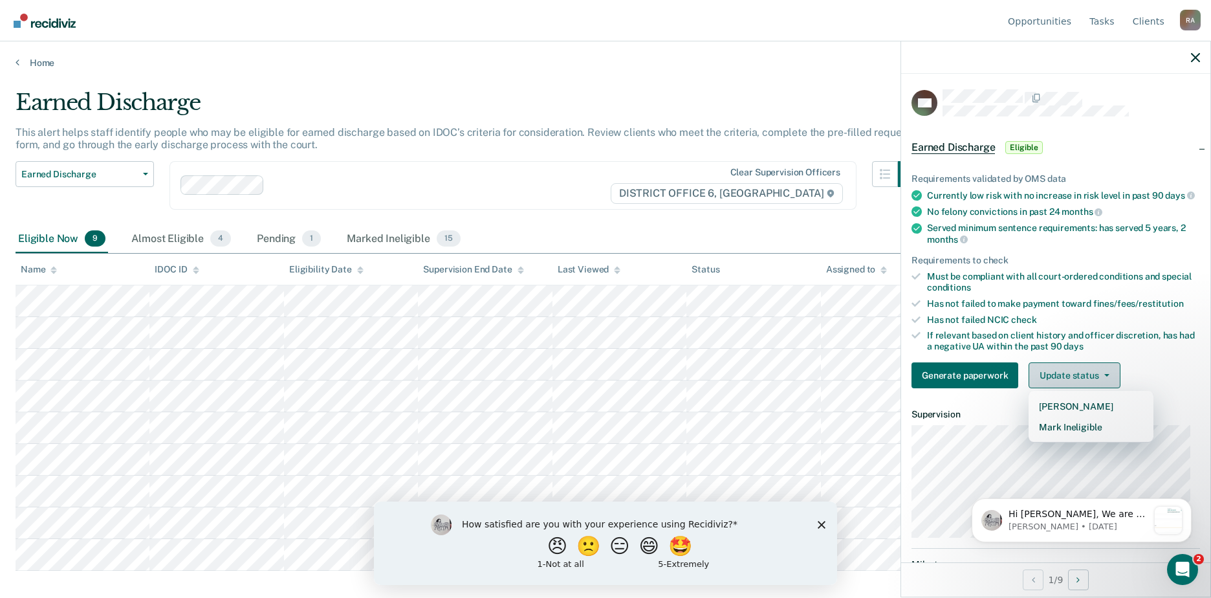
click at [1074, 385] on button "Update status" at bounding box center [1073, 375] width 91 height 26
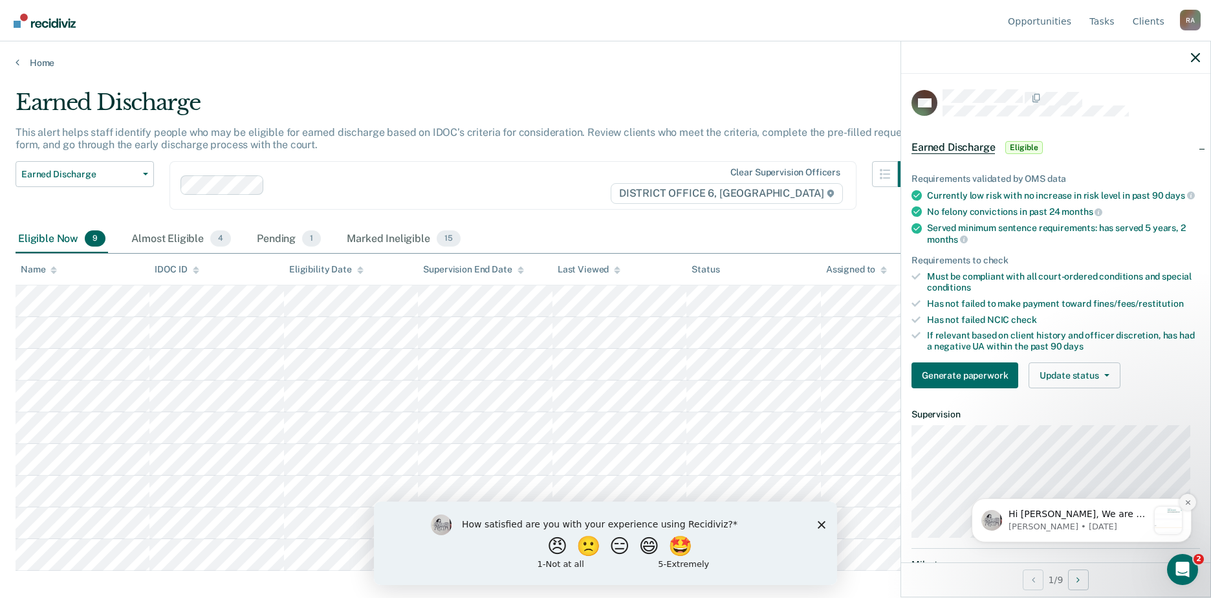
click at [1190, 501] on icon "Dismiss notification" at bounding box center [1187, 502] width 7 height 7
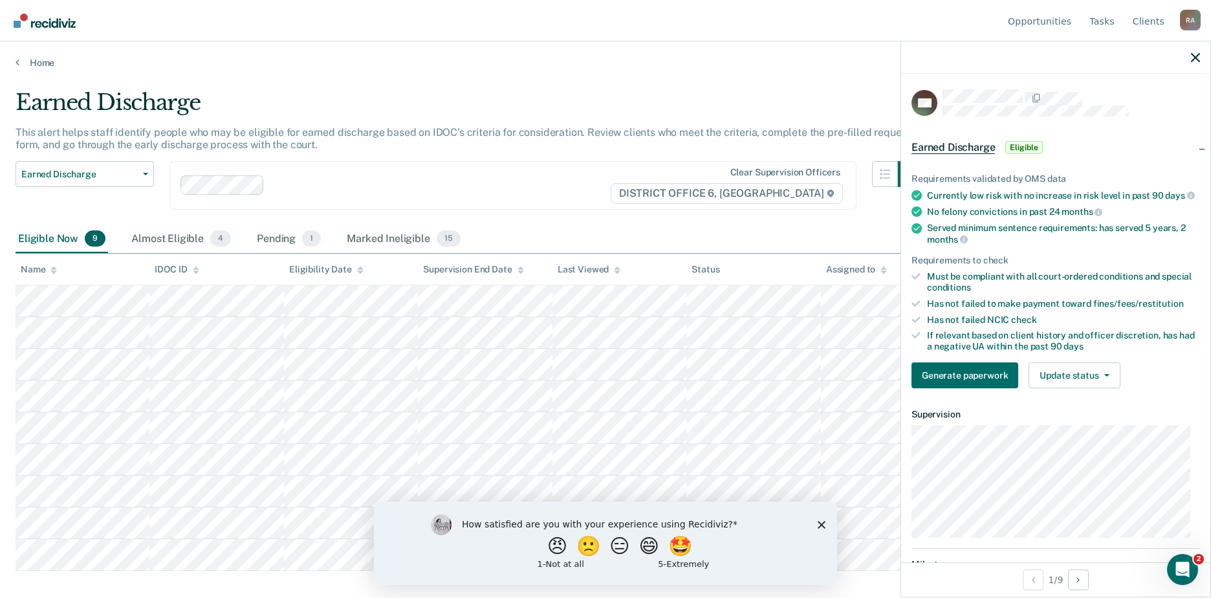
click at [1189, 148] on div "Earned Discharge Eligible" at bounding box center [1055, 147] width 309 height 41
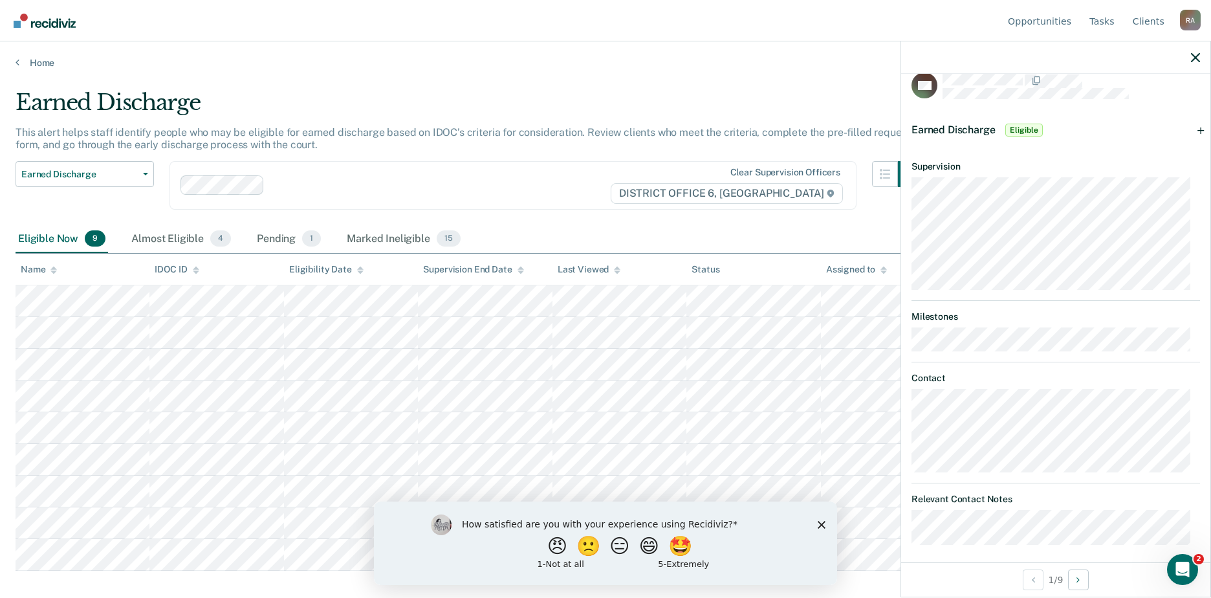
scroll to position [25, 0]
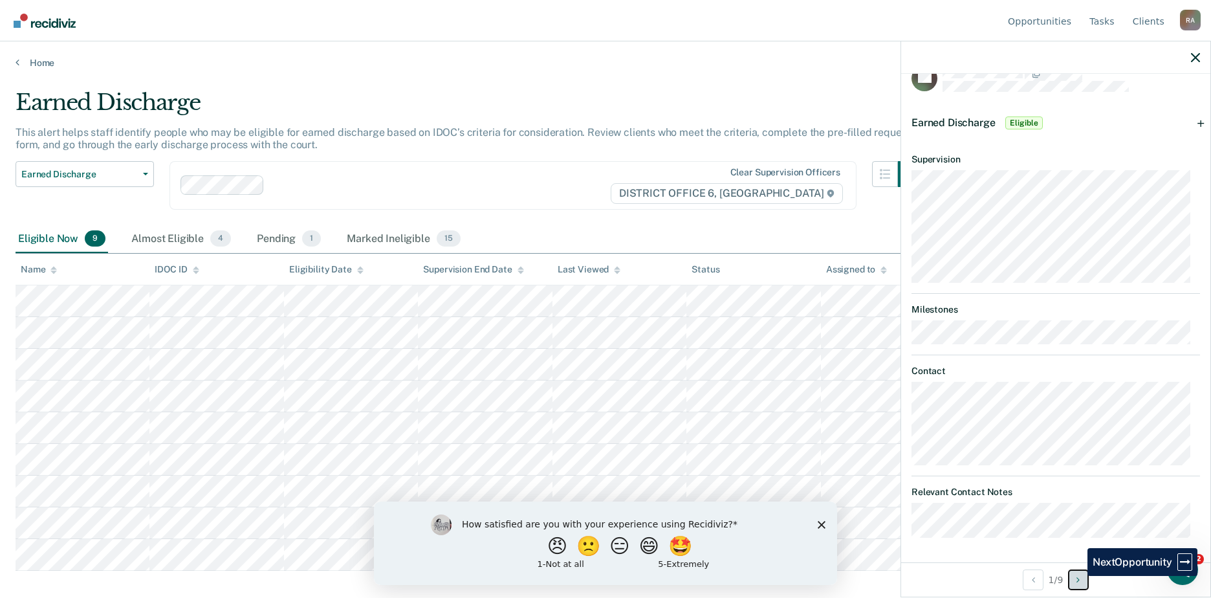
click at [1079, 581] on icon "Next Opportunity" at bounding box center [1077, 579] width 3 height 9
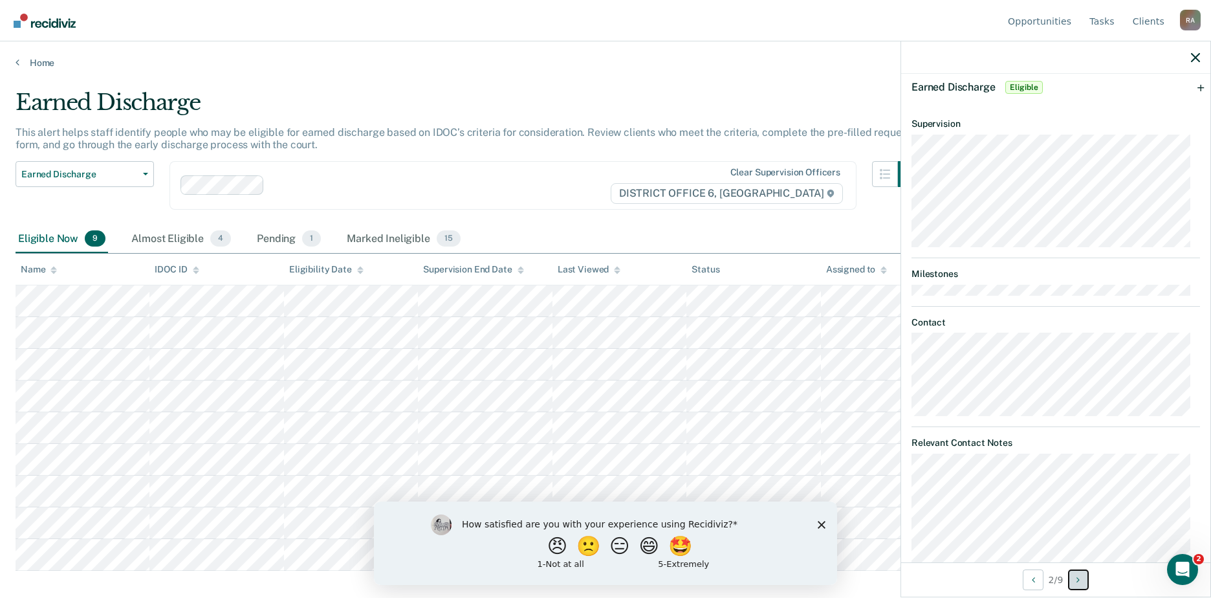
scroll to position [131, 0]
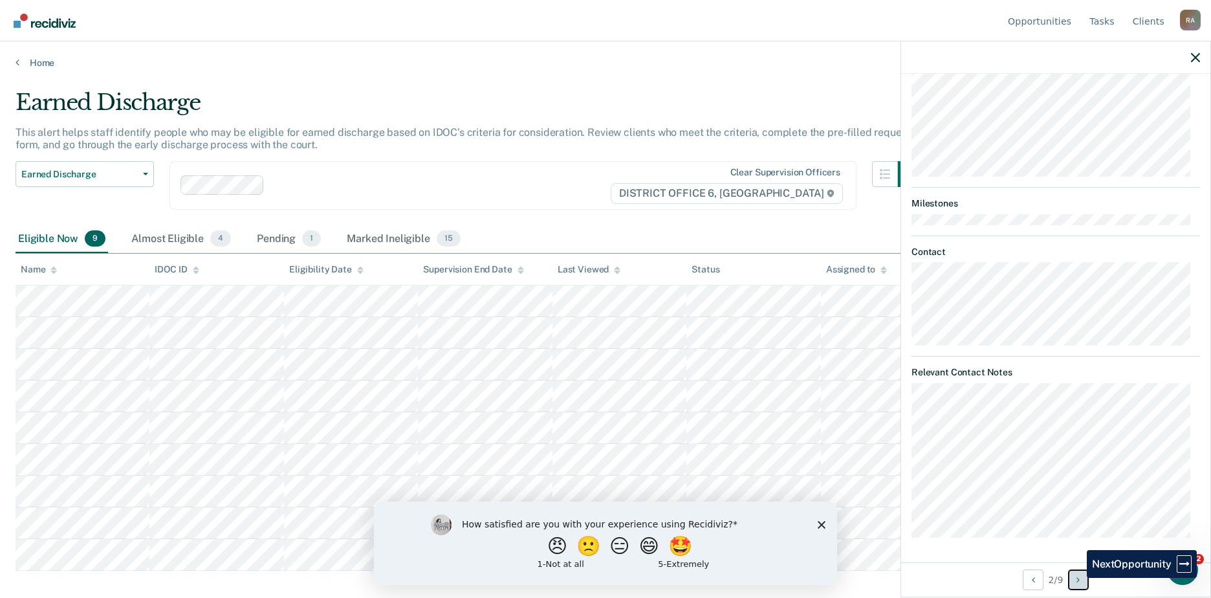
click at [1077, 577] on button "Next Opportunity" at bounding box center [1078, 579] width 21 height 21
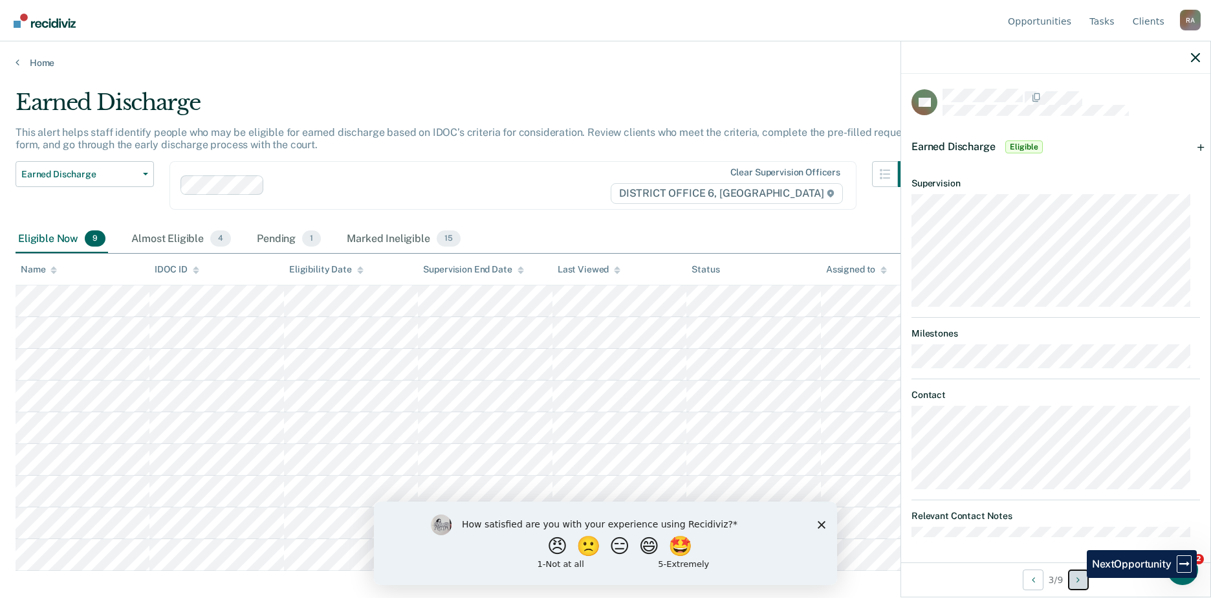
click at [1077, 577] on button "Next Opportunity" at bounding box center [1078, 579] width 21 height 21
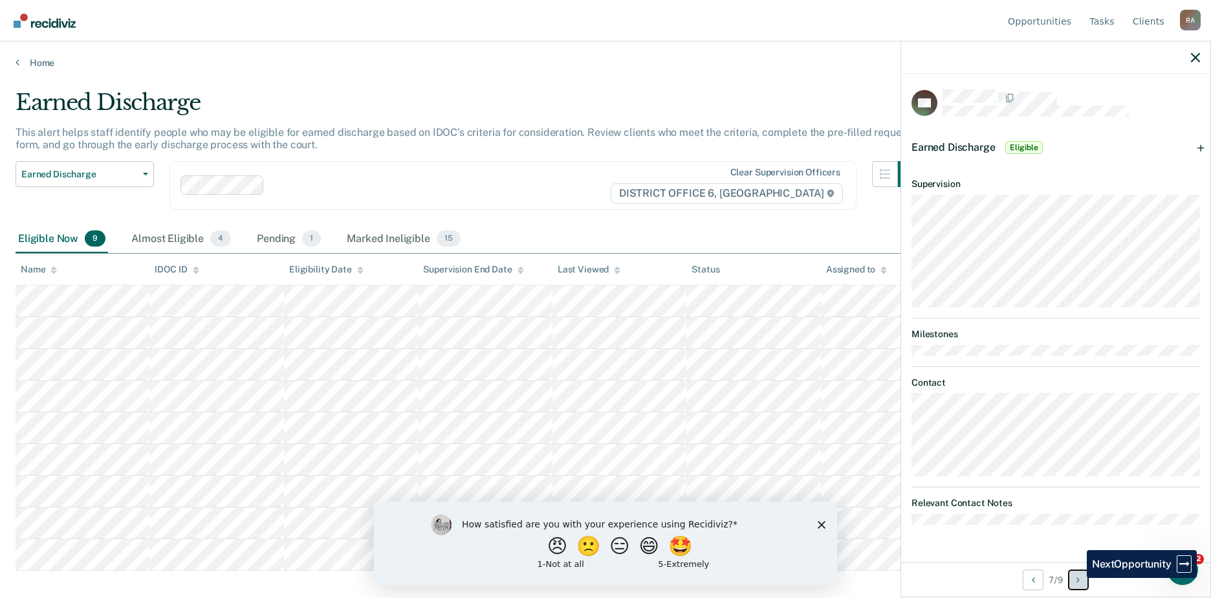
click at [1077, 577] on button "Next Opportunity" at bounding box center [1078, 579] width 21 height 21
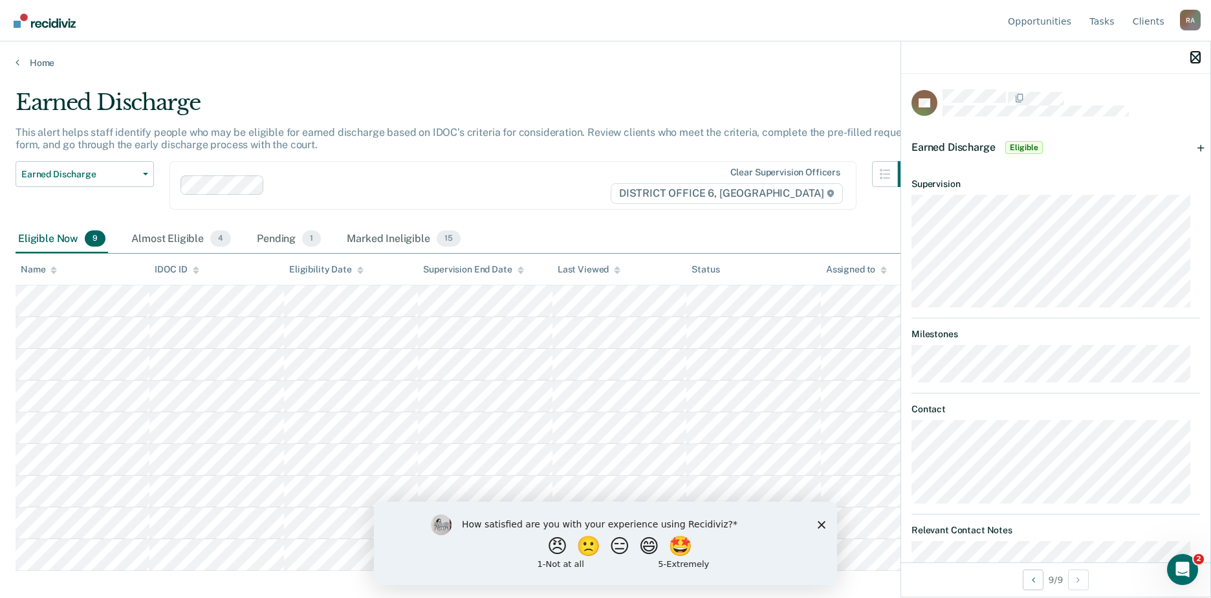
click at [1194, 54] on icon "button" at bounding box center [1195, 57] width 9 height 9
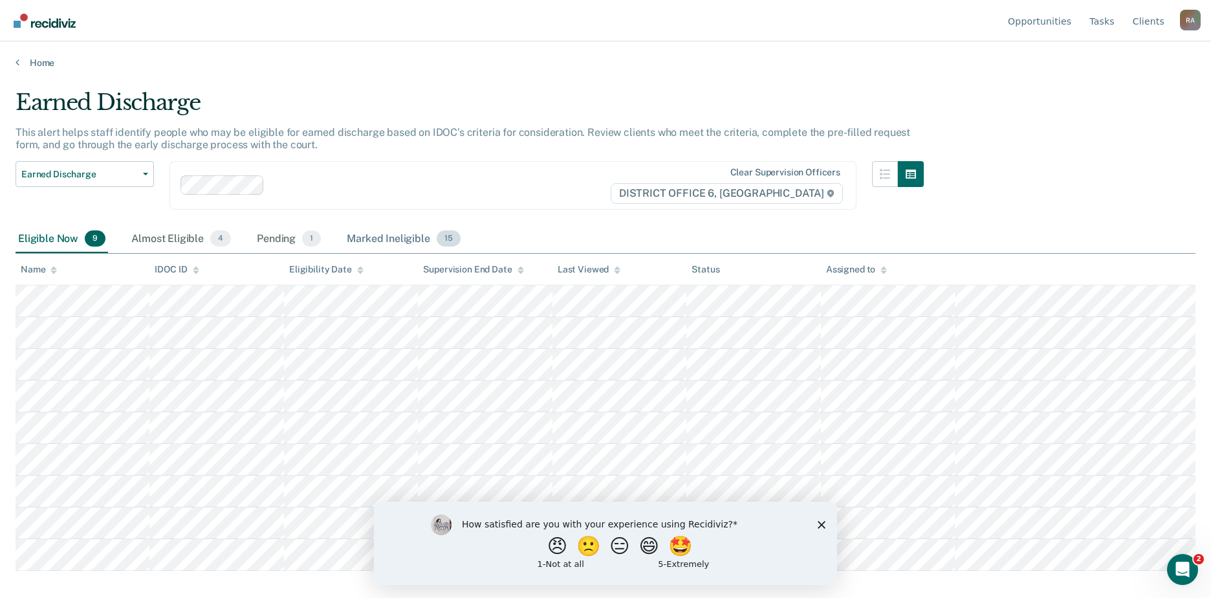
click at [377, 240] on div "Marked Ineligible 15" at bounding box center [403, 239] width 118 height 28
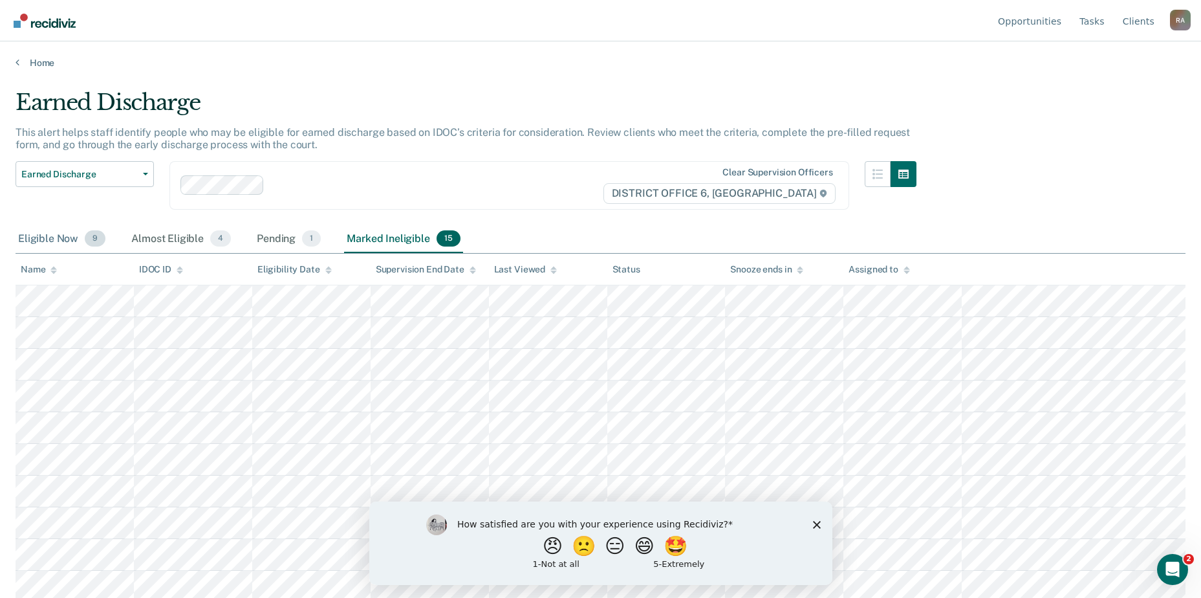
click at [66, 239] on div "Eligible Now 9" at bounding box center [62, 239] width 92 height 28
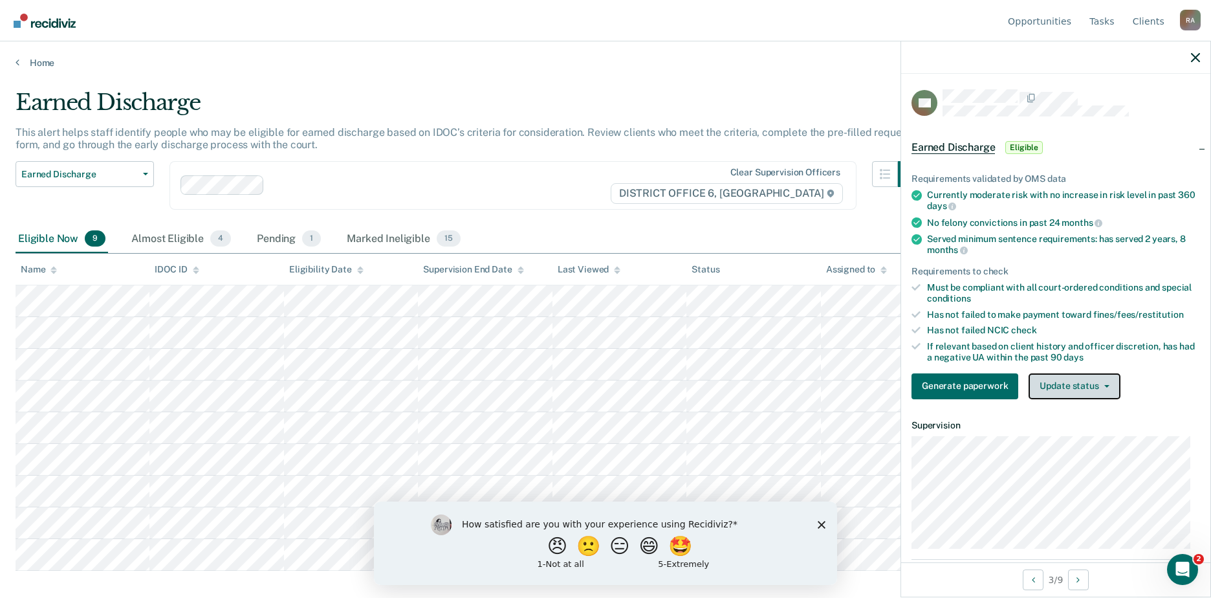
click at [1112, 381] on button "Update status" at bounding box center [1073, 386] width 91 height 26
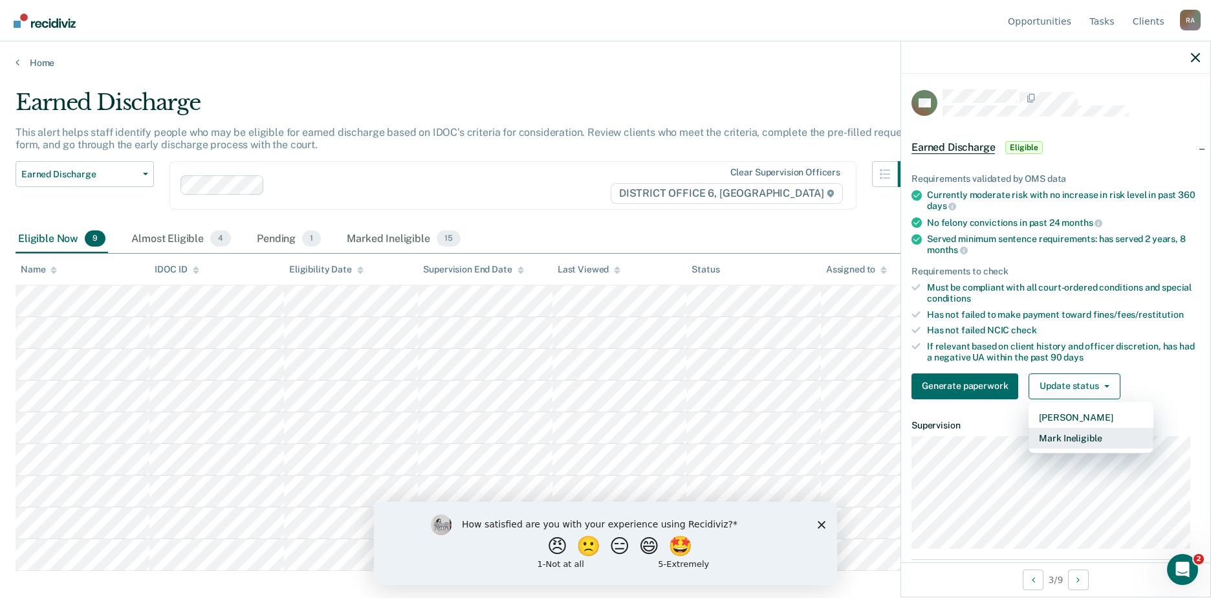
click at [1090, 444] on button "Mark Ineligible" at bounding box center [1090, 437] width 125 height 21
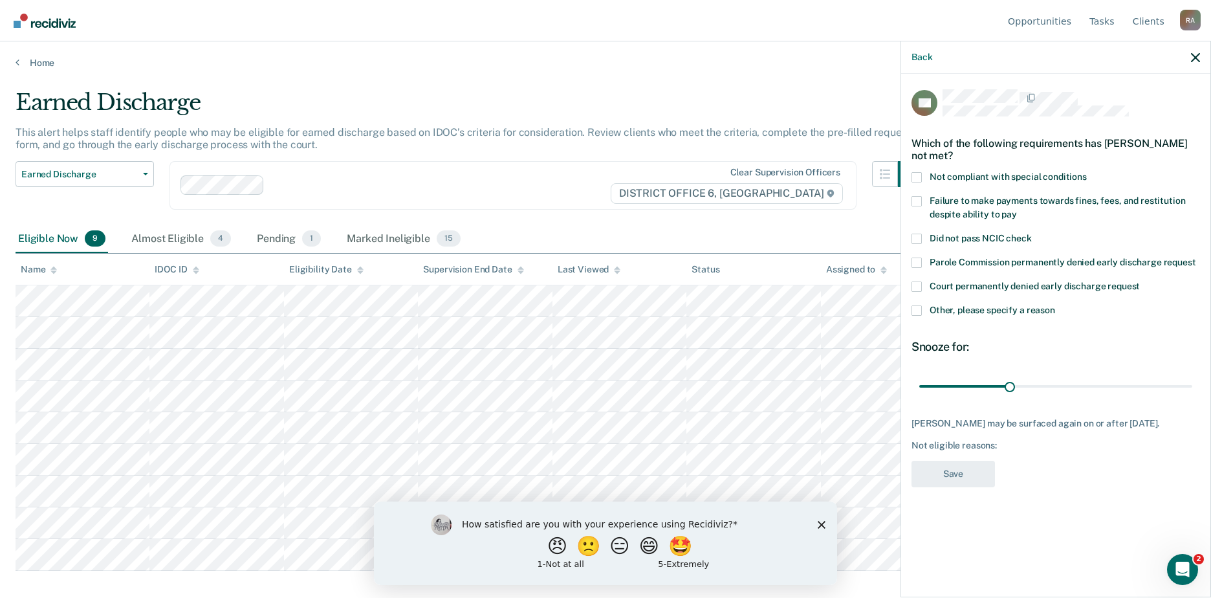
click at [919, 199] on span at bounding box center [916, 201] width 10 height 10
click at [1017, 210] on input "Failure to make payments towards fines, fees, and restitution despite ability t…" at bounding box center [1017, 210] width 0 height 0
type input "30"
click at [1009, 386] on input "range" at bounding box center [1055, 385] width 273 height 23
click at [950, 481] on button "Save" at bounding box center [952, 473] width 83 height 27
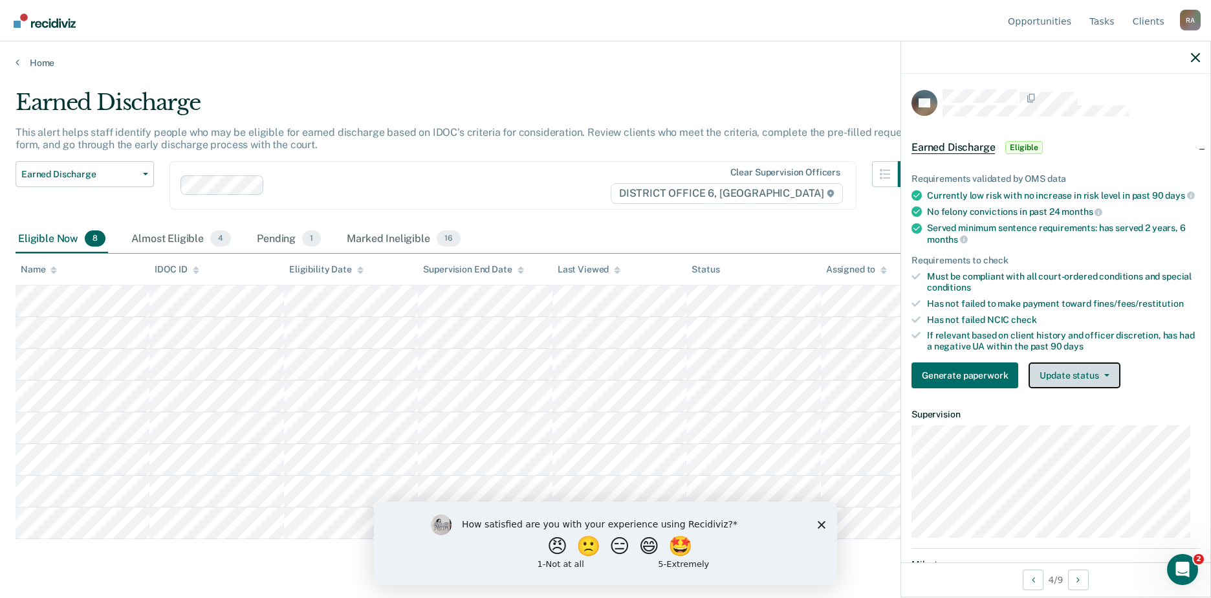
click at [1079, 384] on button "Update status" at bounding box center [1073, 375] width 91 height 26
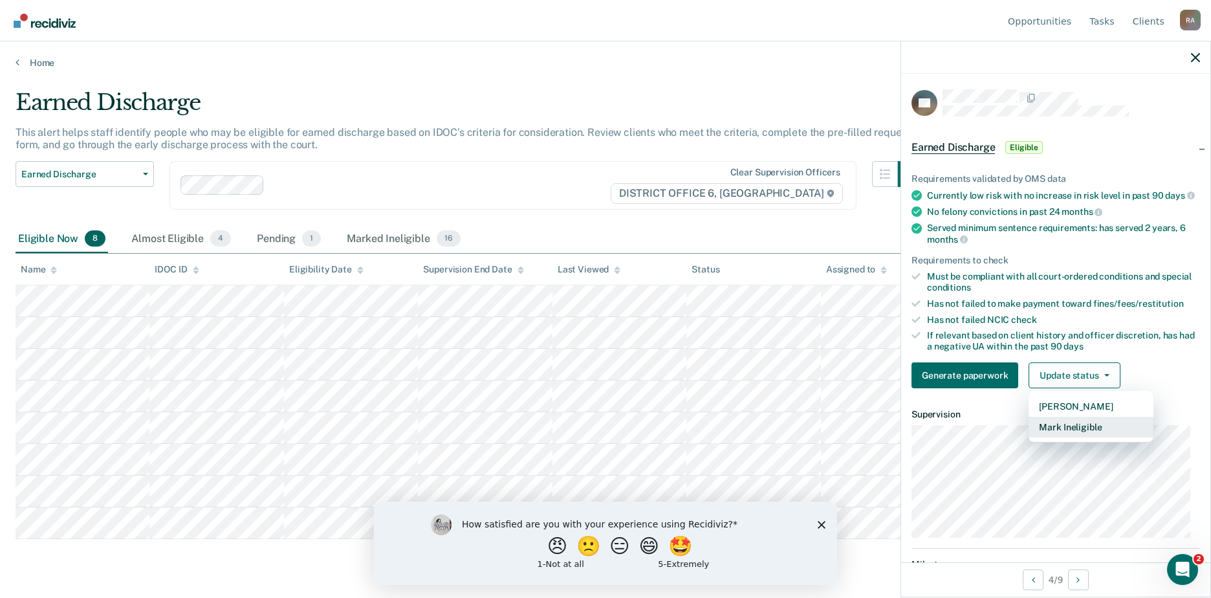
click at [1090, 437] on button "Mark Ineligible" at bounding box center [1090, 426] width 125 height 21
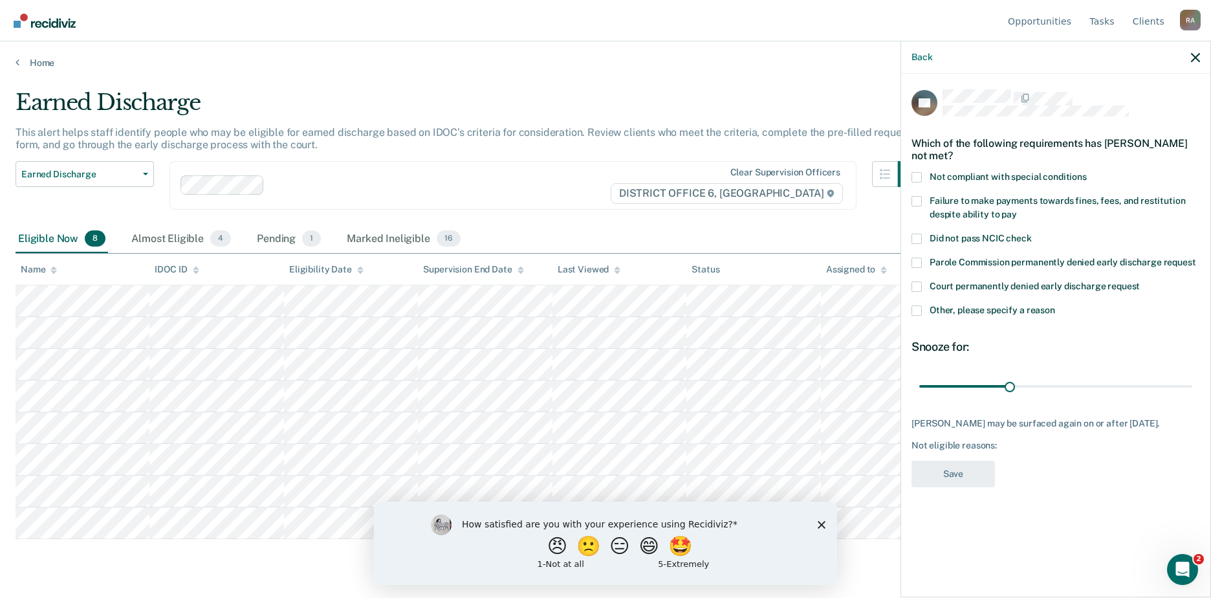
click at [923, 196] on label "Failure to make payments towards fines, fees, and restitution despite ability t…" at bounding box center [1055, 209] width 288 height 27
click at [1017, 210] on input "Failure to make payments towards fines, fees, and restitution despite ability t…" at bounding box center [1017, 210] width 0 height 0
click at [961, 473] on button "Save" at bounding box center [952, 473] width 83 height 27
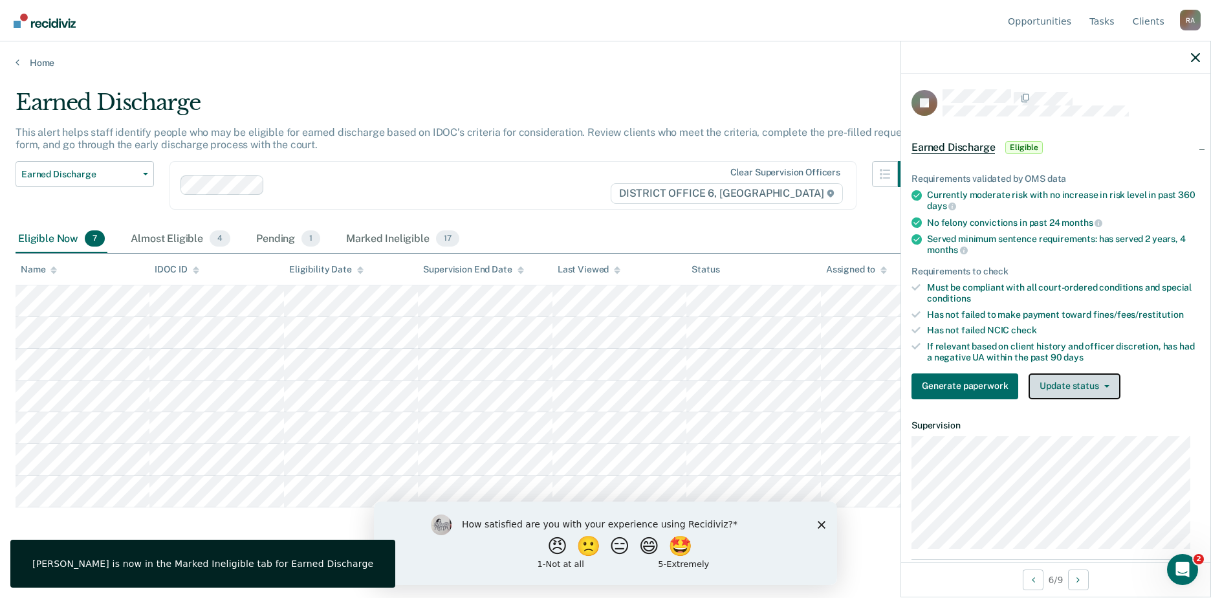
click at [1059, 384] on button "Update status" at bounding box center [1073, 386] width 91 height 26
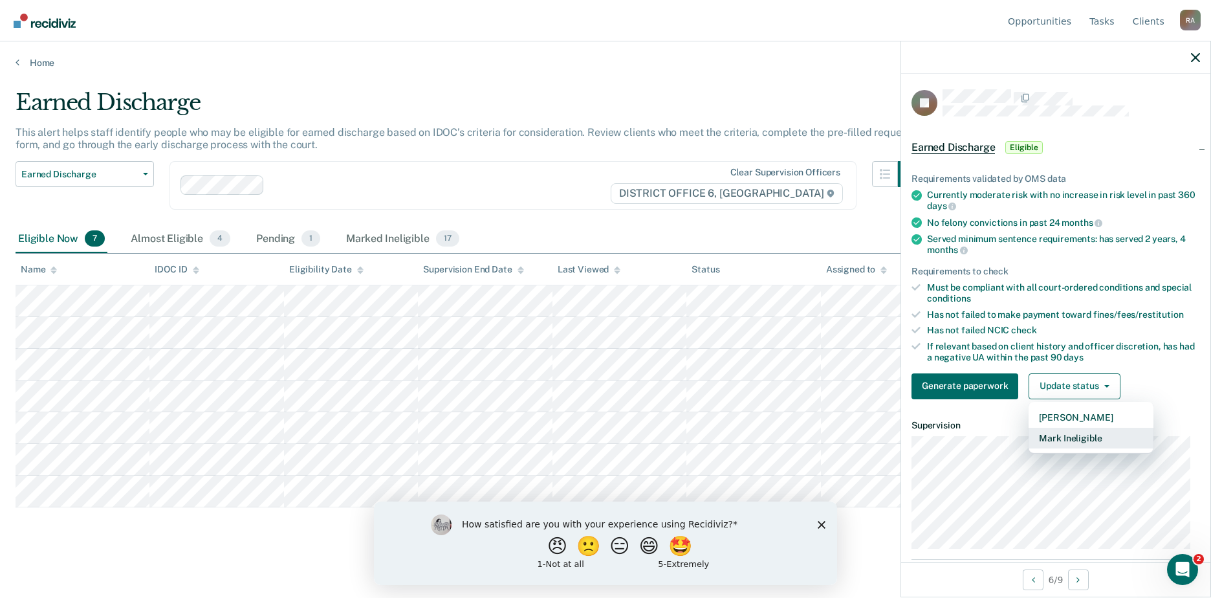
click at [1072, 435] on button "Mark Ineligible" at bounding box center [1090, 437] width 125 height 21
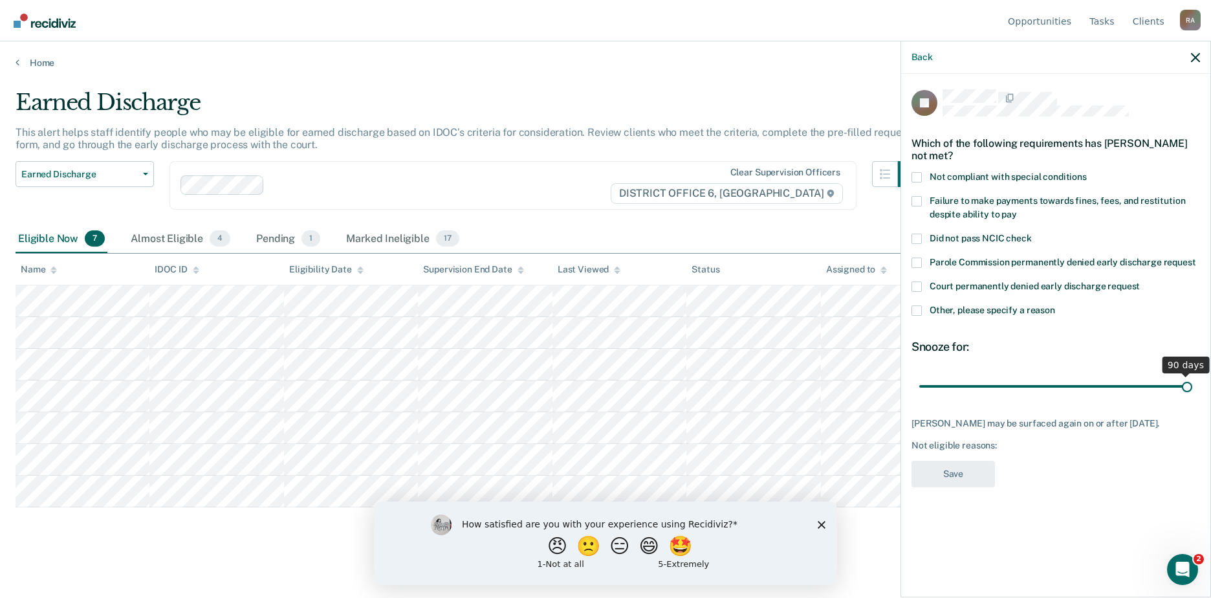
drag, startPoint x: 1011, startPoint y: 373, endPoint x: 1190, endPoint y: 371, distance: 179.1
type input "90"
click at [1190, 374] on input "range" at bounding box center [1055, 385] width 273 height 23
click at [922, 196] on label "Failure to make payments towards fines, fees, and restitution despite ability t…" at bounding box center [1055, 209] width 288 height 27
click at [1017, 210] on input "Failure to make payments towards fines, fees, and restitution despite ability t…" at bounding box center [1017, 210] width 0 height 0
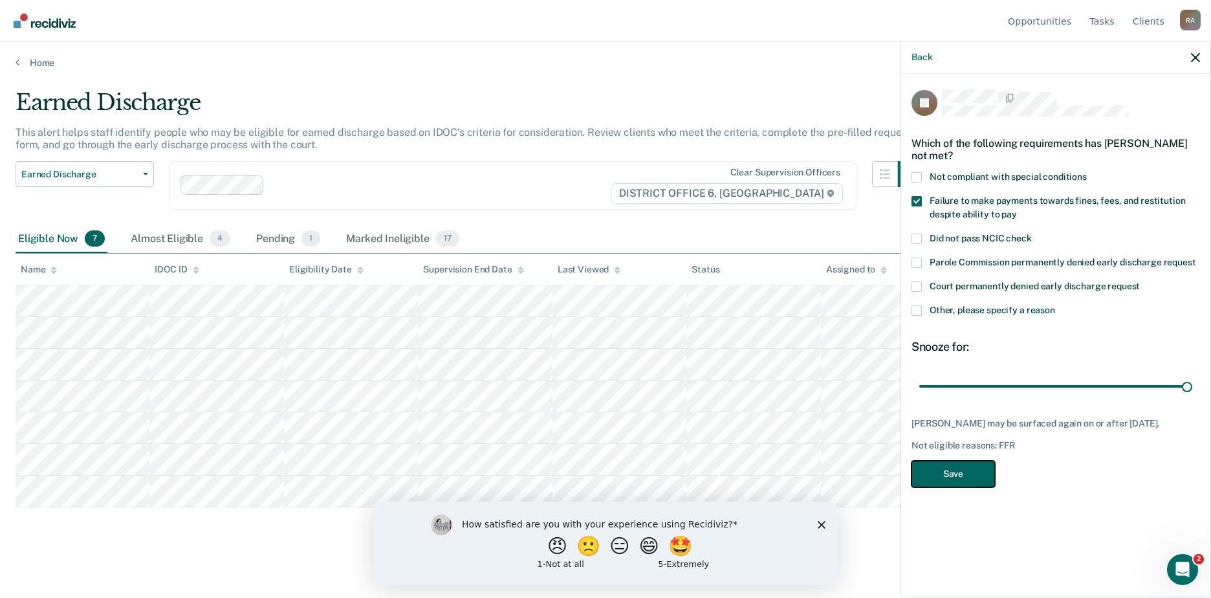
click at [942, 470] on button "Save" at bounding box center [952, 473] width 83 height 27
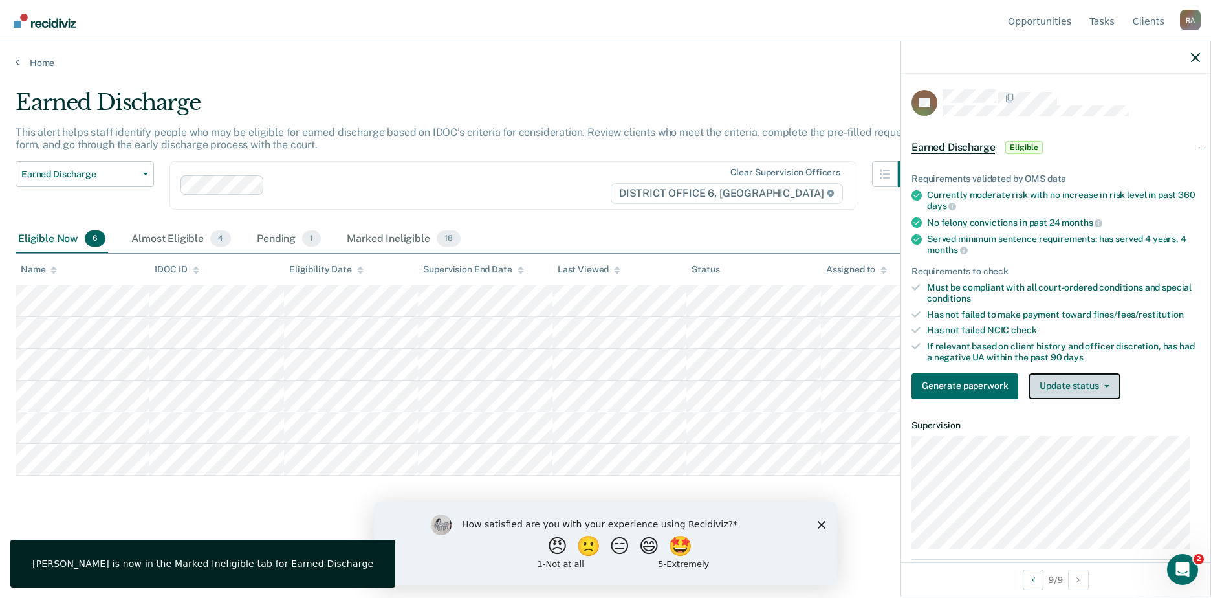
click at [1066, 387] on button "Update status" at bounding box center [1073, 386] width 91 height 26
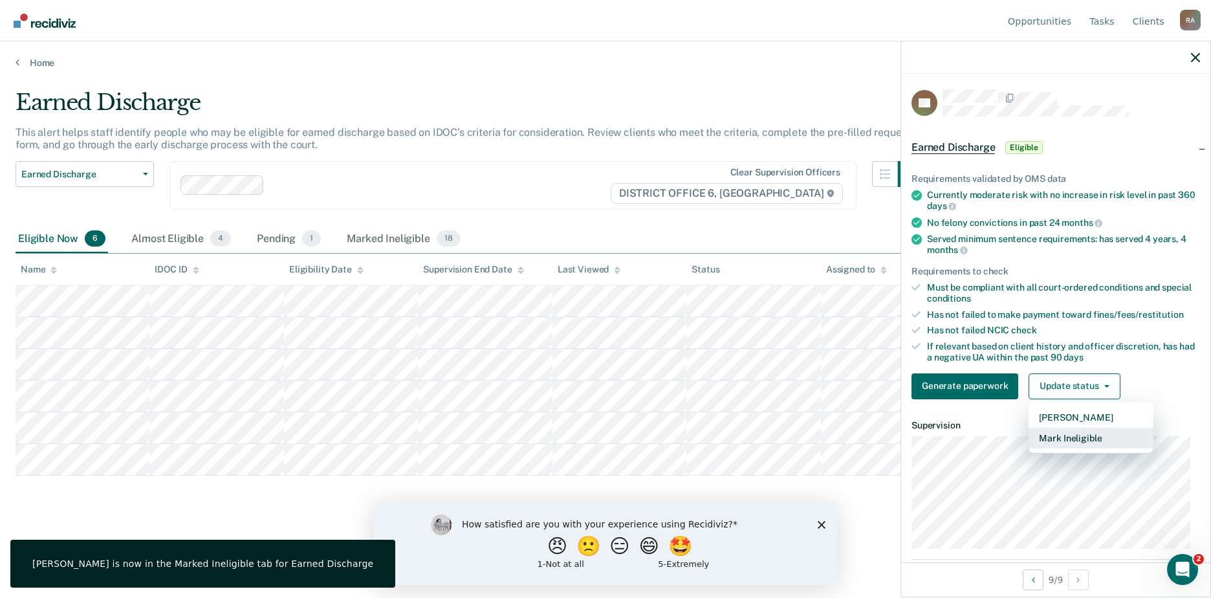
click at [1079, 435] on button "Mark Ineligible" at bounding box center [1090, 437] width 125 height 21
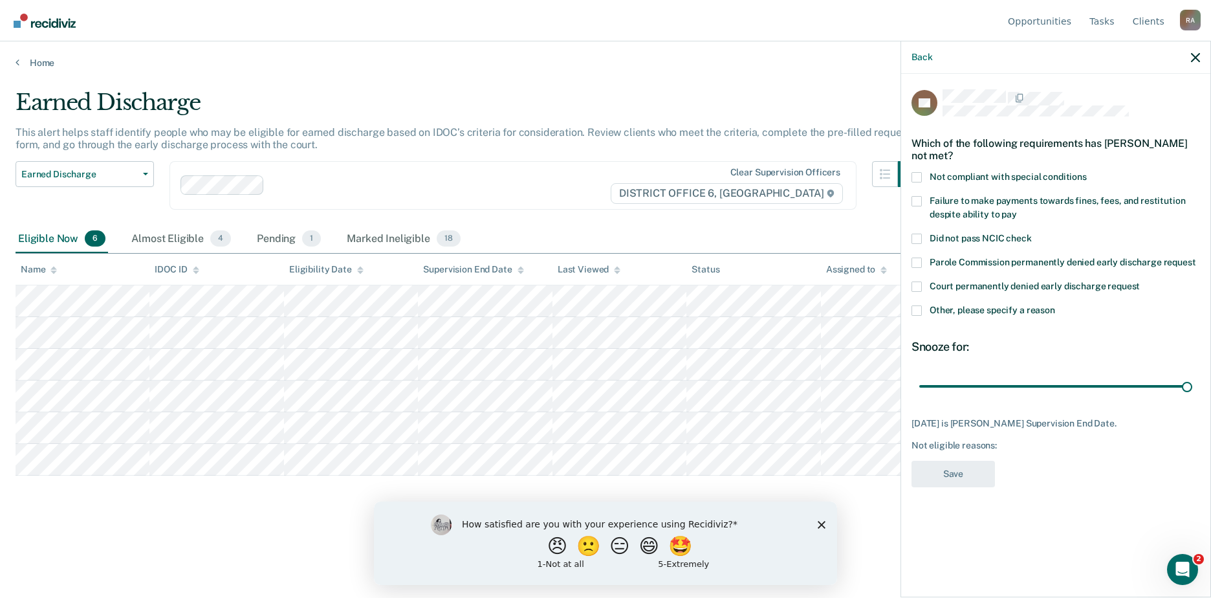
click at [916, 198] on span at bounding box center [916, 201] width 10 height 10
click at [1017, 210] on input "Failure to make payments towards fines, fees, and restitution despite ability t…" at bounding box center [1017, 210] width 0 height 0
drag, startPoint x: 958, startPoint y: 466, endPoint x: 962, endPoint y: 478, distance: 12.3
click at [960, 466] on button "Save" at bounding box center [952, 473] width 83 height 27
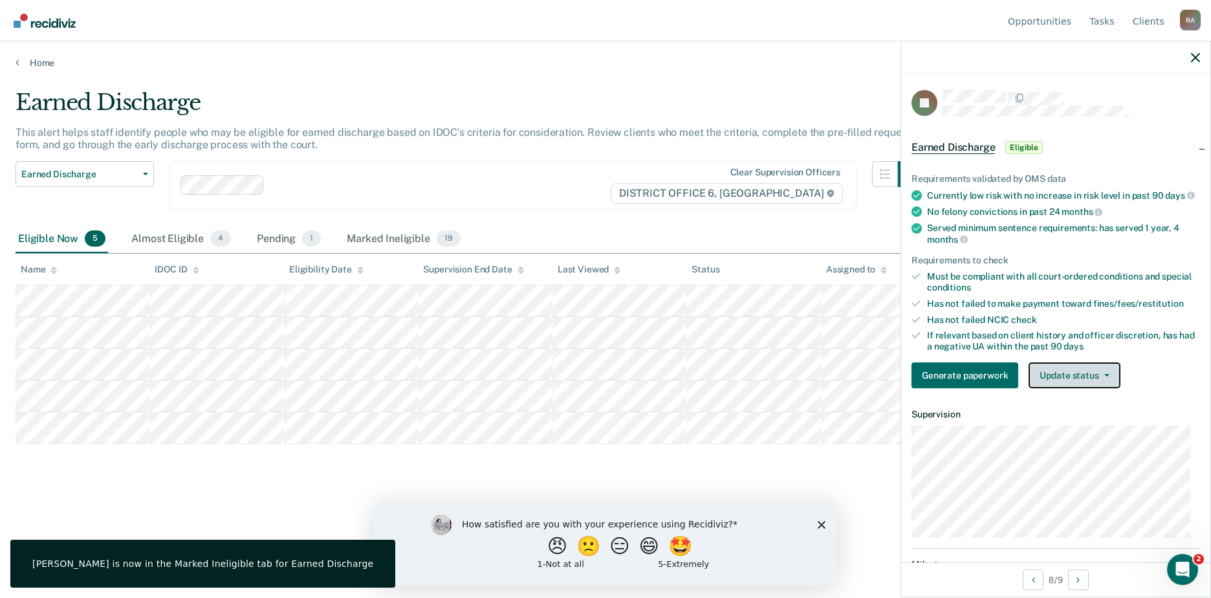
click at [1060, 382] on button "Update status" at bounding box center [1073, 375] width 91 height 26
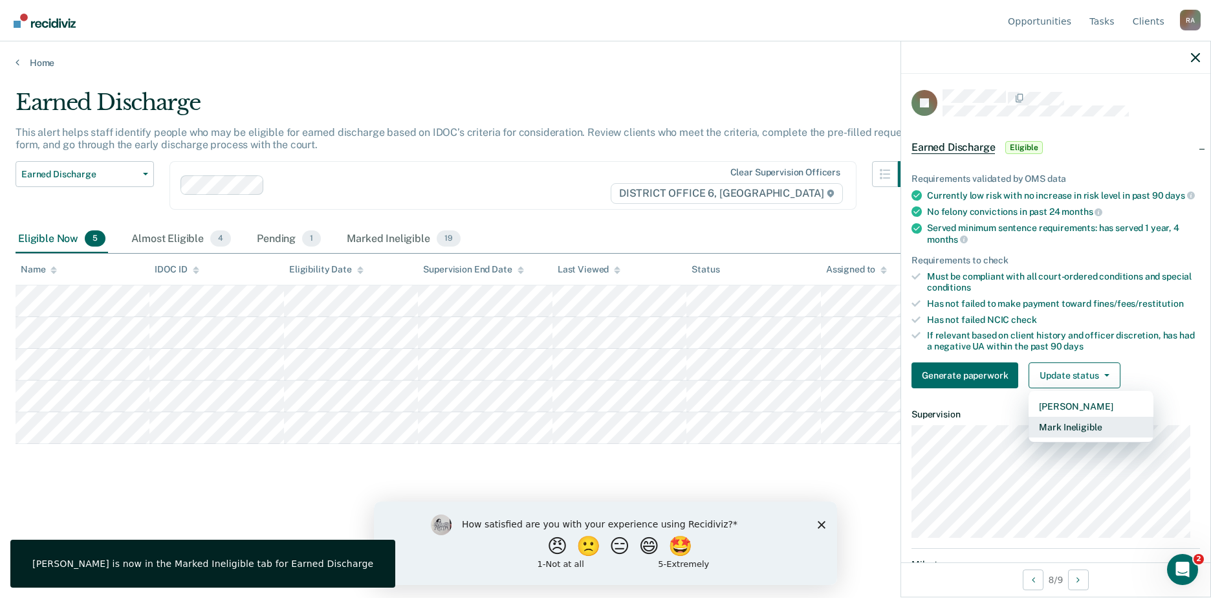
click at [1071, 428] on button "Mark Ineligible" at bounding box center [1090, 426] width 125 height 21
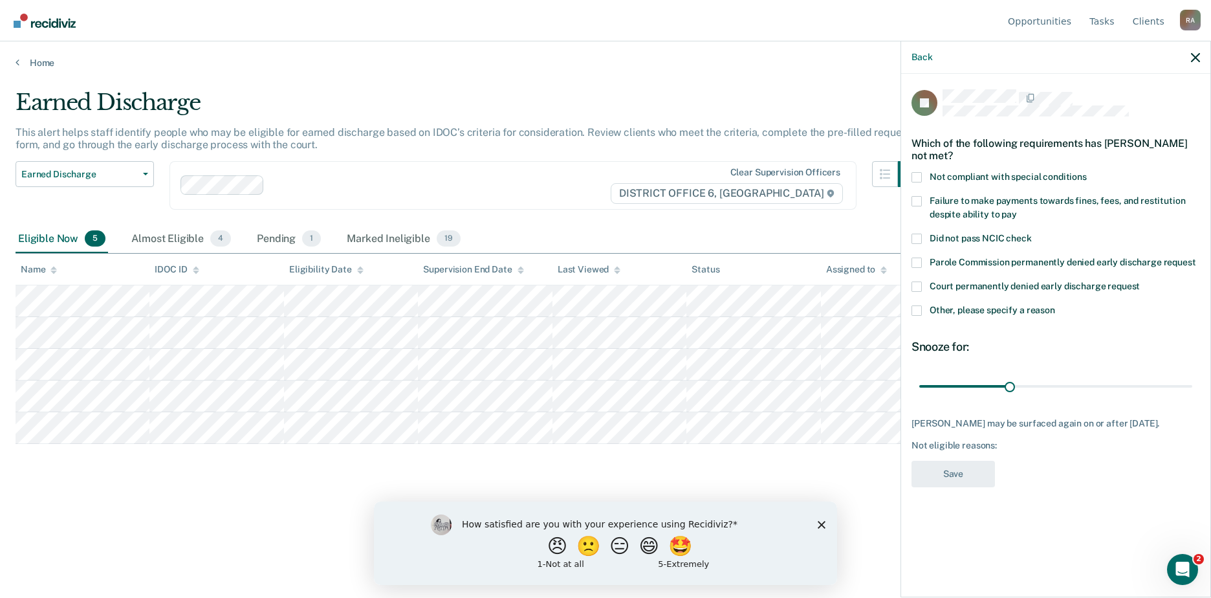
click at [918, 306] on span at bounding box center [916, 310] width 10 height 10
click at [1055, 305] on input "Other, please specify a reason" at bounding box center [1055, 305] width 0 height 0
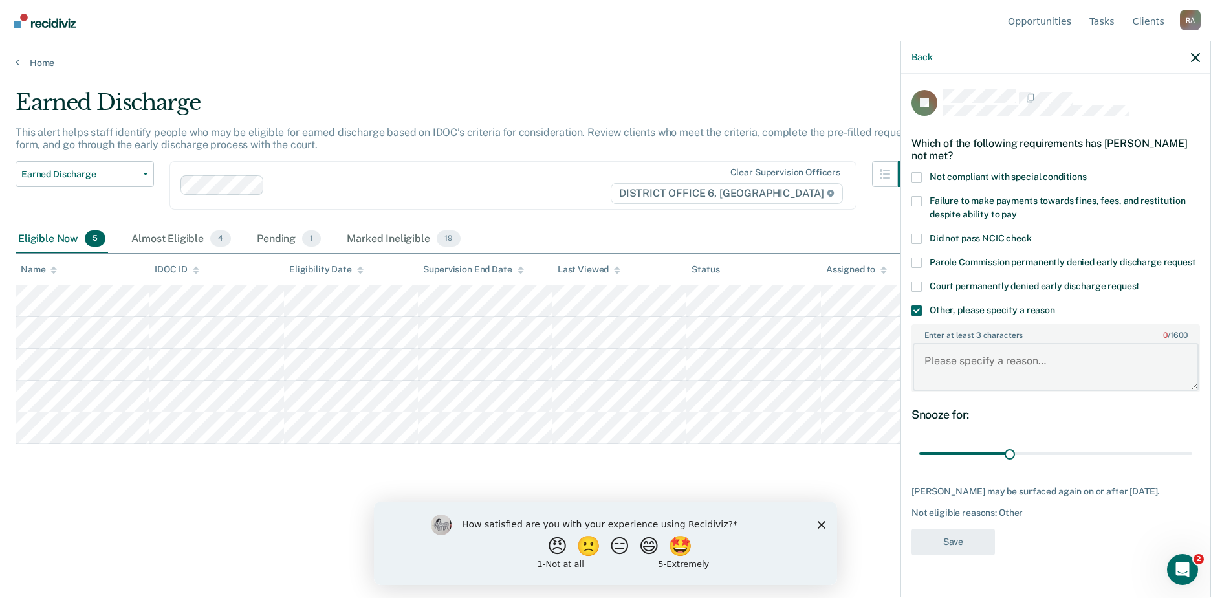
click at [971, 359] on textarea "Enter at least 3 characters 0 / 1600" at bounding box center [1055, 367] width 286 height 48
type textarea "Community service hours not complete."
click at [956, 547] on button "Save" at bounding box center [952, 541] width 83 height 27
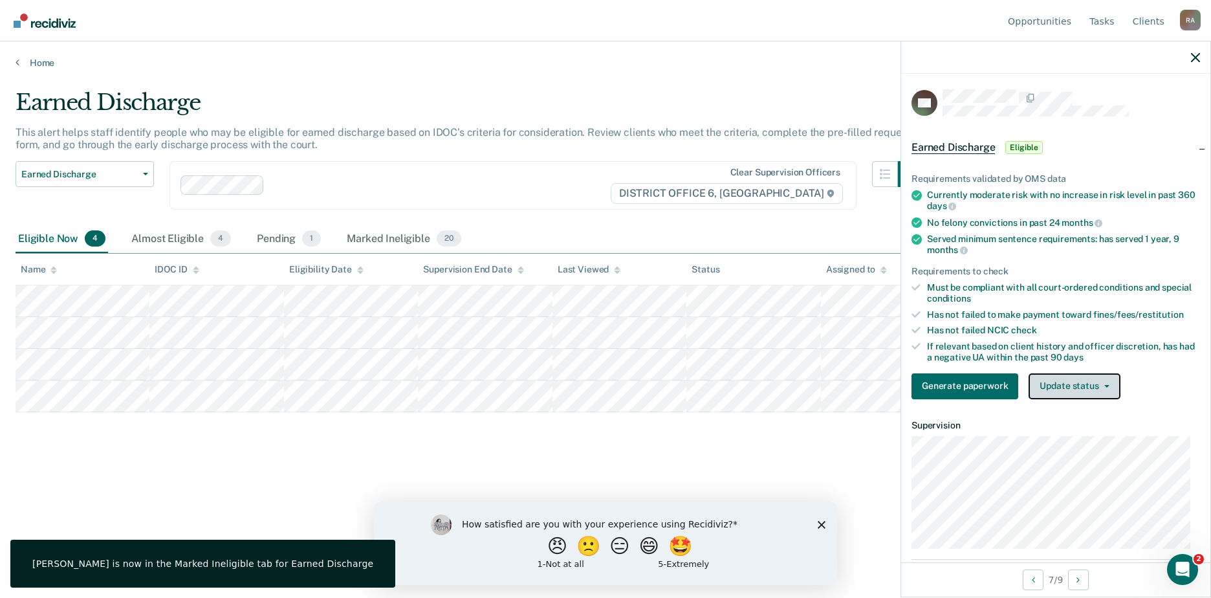
click at [1079, 387] on button "Update status" at bounding box center [1073, 386] width 91 height 26
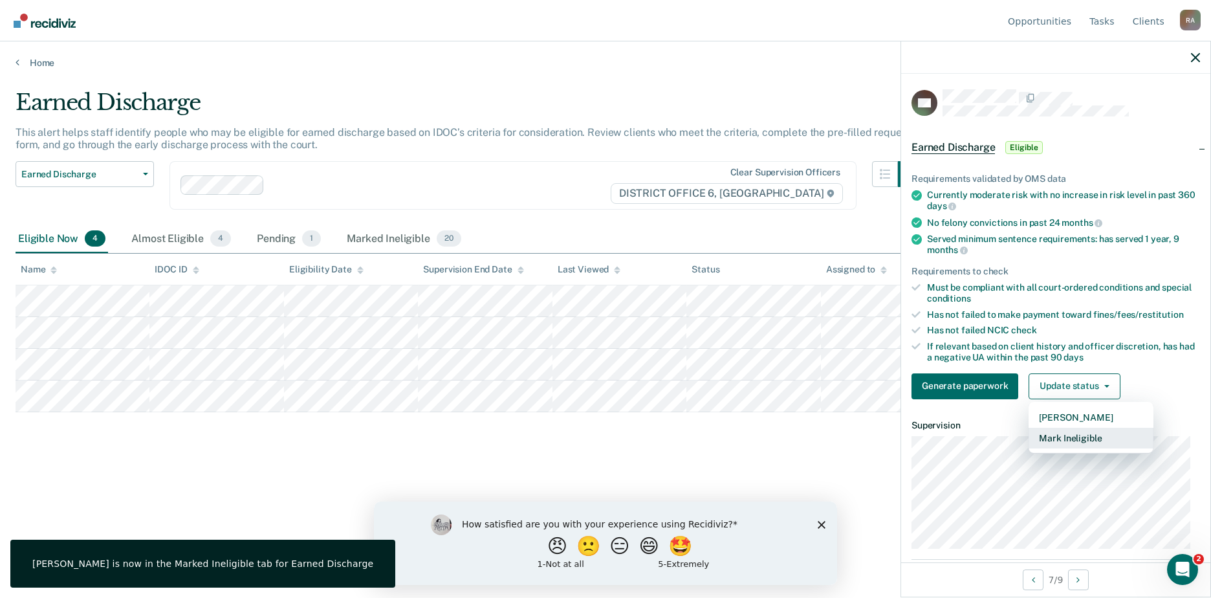
click at [1072, 434] on button "Mark Ineligible" at bounding box center [1090, 437] width 125 height 21
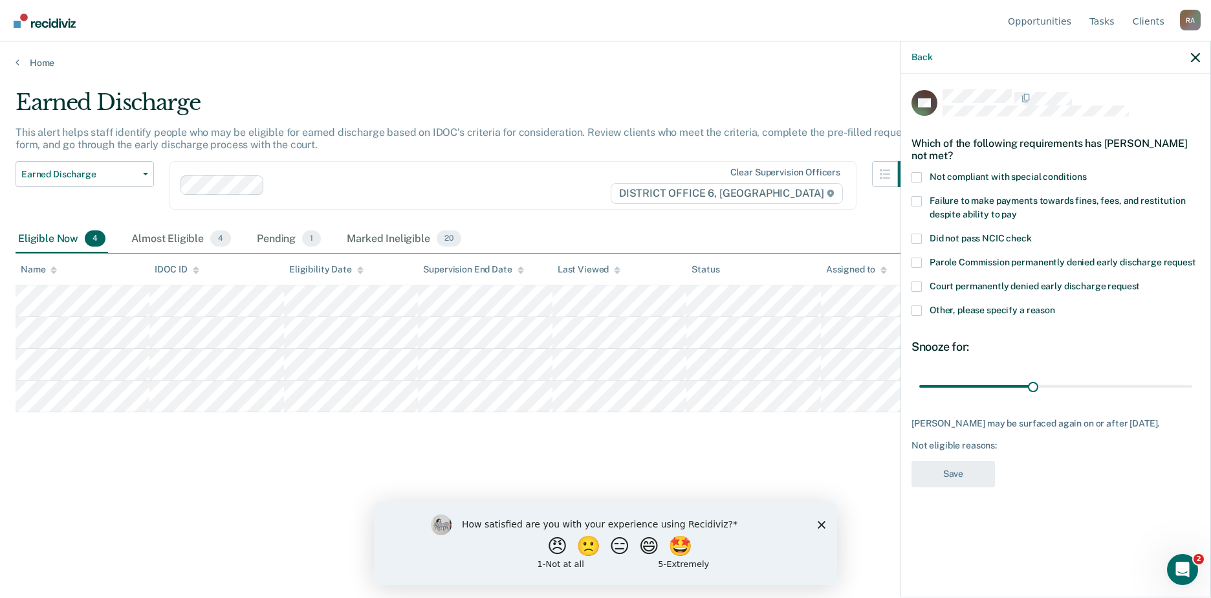
click at [922, 197] on label "Failure to make payments towards fines, fees, and restitution despite ability t…" at bounding box center [1055, 209] width 288 height 27
click at [1017, 210] on input "Failure to make payments towards fines, fees, and restitution despite ability t…" at bounding box center [1017, 210] width 0 height 0
click at [955, 476] on button "Save" at bounding box center [952, 473] width 83 height 27
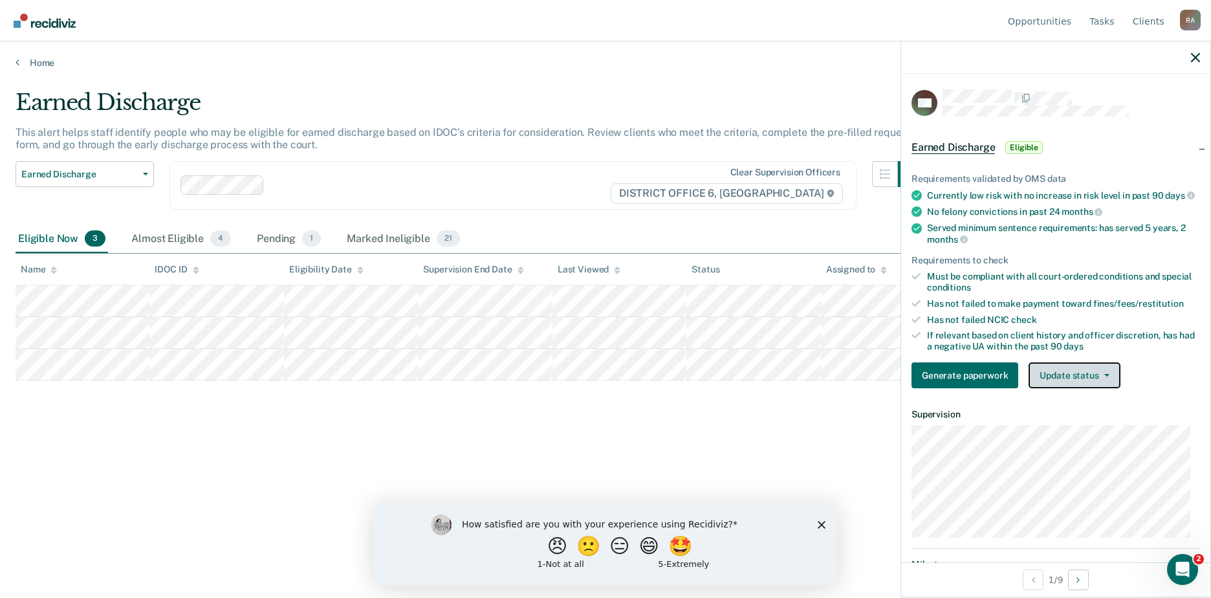
click at [1104, 376] on icon "button" at bounding box center [1106, 375] width 5 height 3
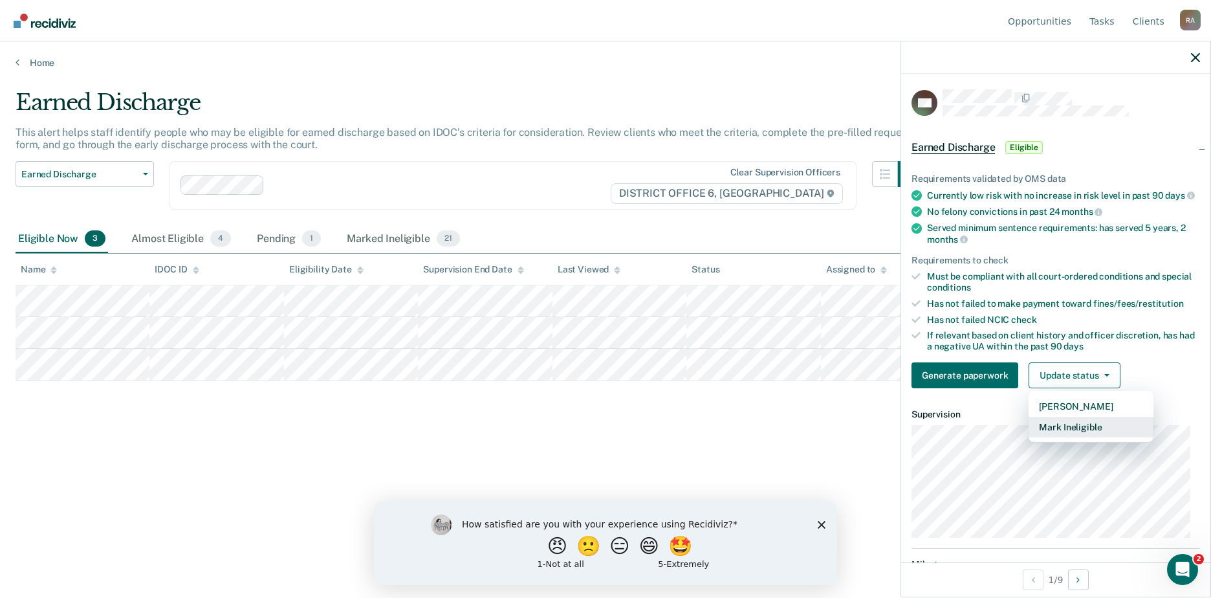
click at [1070, 437] on button "Mark Ineligible" at bounding box center [1090, 426] width 125 height 21
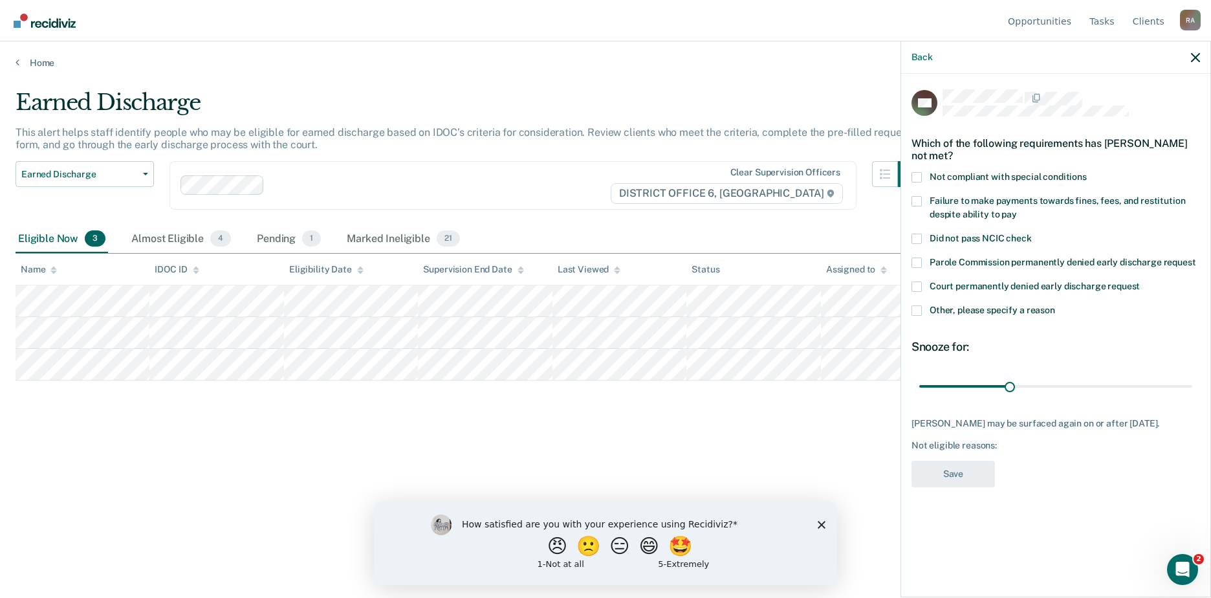
click at [917, 196] on span at bounding box center [916, 201] width 10 height 10
click at [1017, 210] on input "Failure to make payments towards fines, fees, and restitution despite ability t…" at bounding box center [1017, 210] width 0 height 0
click at [956, 466] on button "Save" at bounding box center [952, 473] width 83 height 27
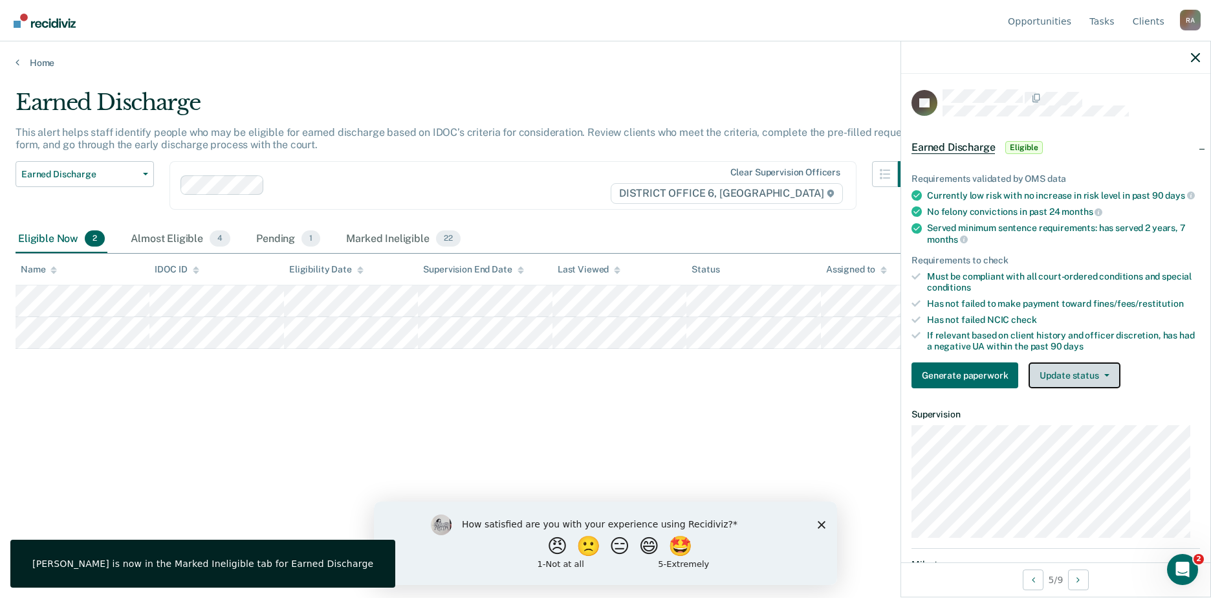
click at [1081, 385] on button "Update status" at bounding box center [1073, 375] width 91 height 26
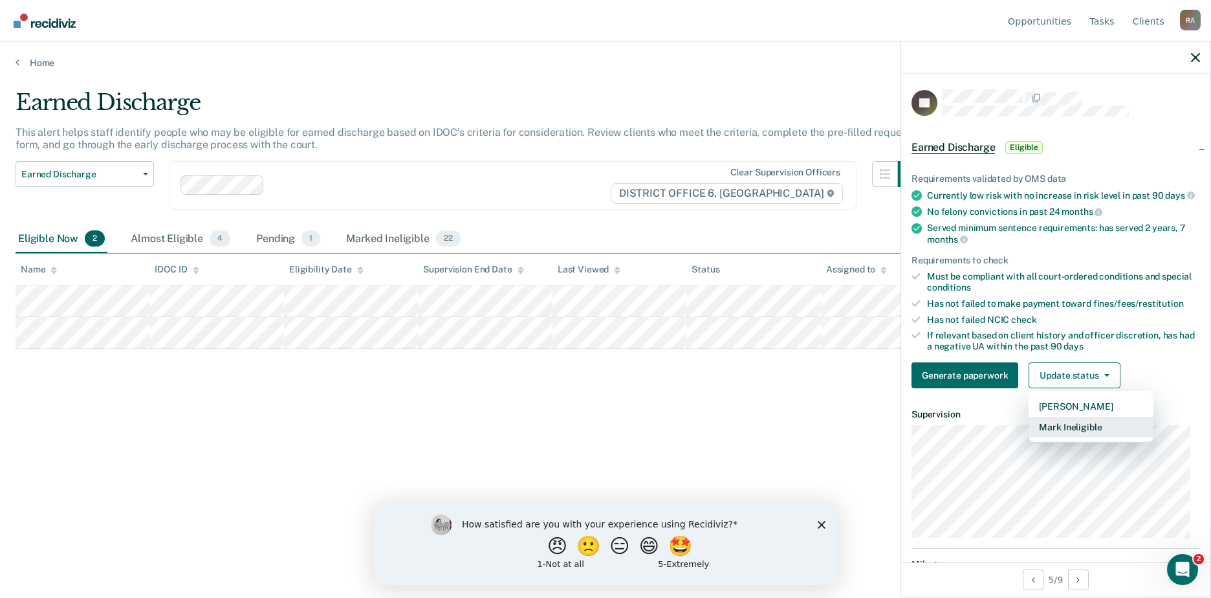
click at [1086, 435] on button "Mark Ineligible" at bounding box center [1090, 426] width 125 height 21
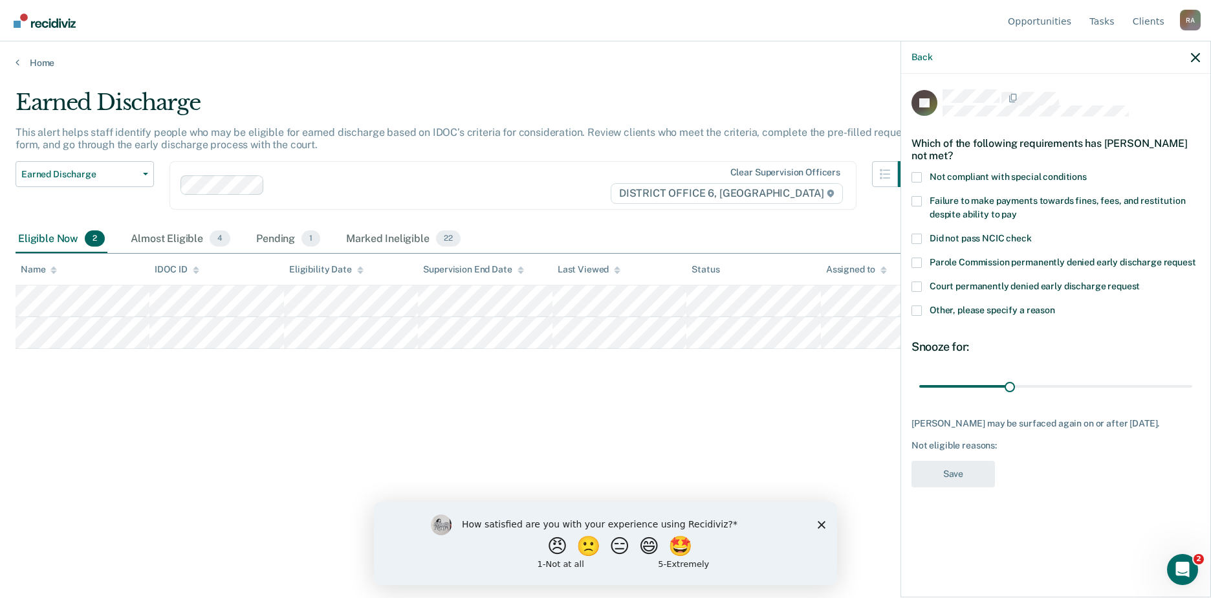
click at [918, 201] on span at bounding box center [916, 201] width 10 height 10
click at [1017, 210] on input "Failure to make payments towards fines, fees, and restitution despite ability t…" at bounding box center [1017, 210] width 0 height 0
click at [918, 310] on span at bounding box center [916, 310] width 10 height 10
click at [1055, 305] on input "Other, please specify a reason" at bounding box center [1055, 305] width 0 height 0
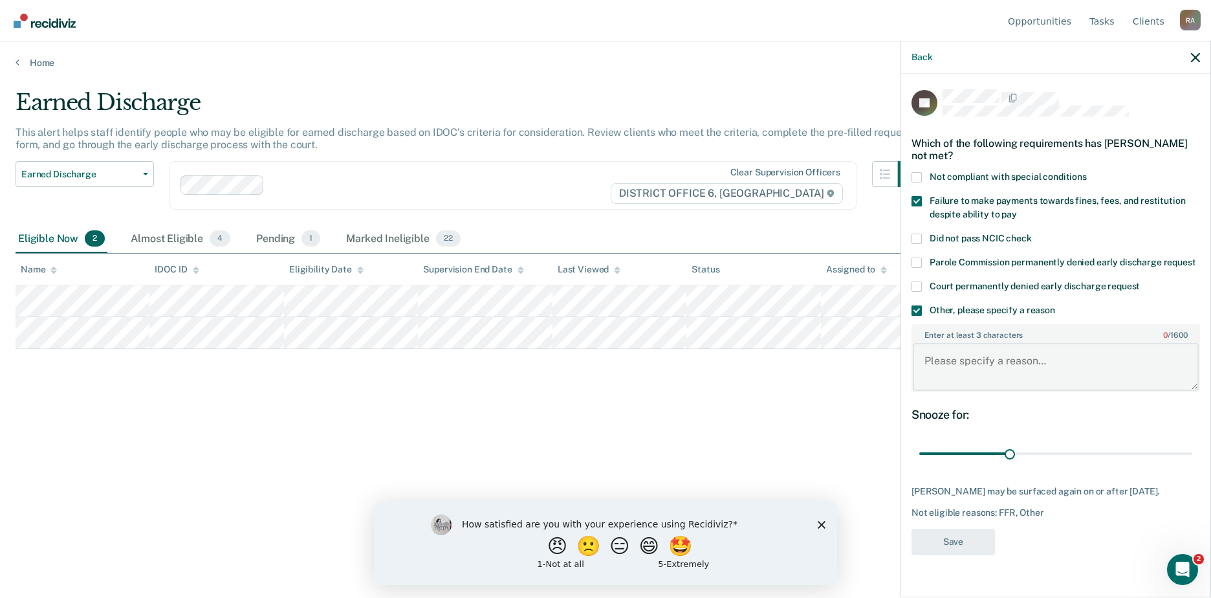
click at [949, 352] on textarea "Enter at least 3 characters 0 / 1600" at bounding box center [1055, 367] width 286 height 48
type textarea "Community service hours 0/200"
click at [933, 532] on button "Save" at bounding box center [952, 541] width 83 height 27
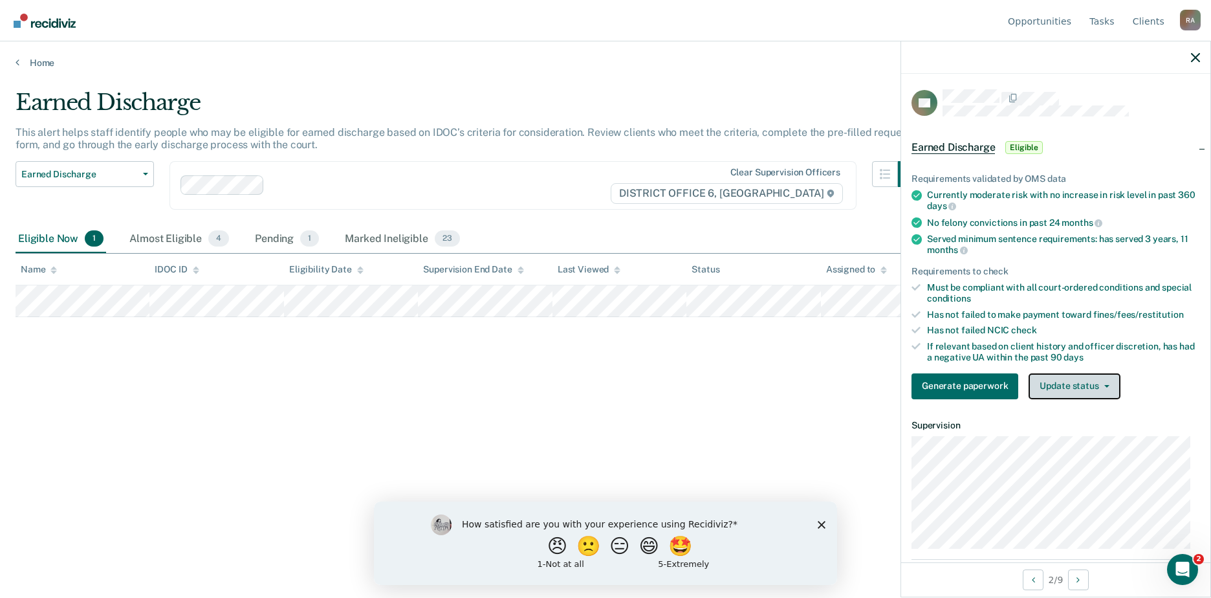
click at [1064, 382] on button "Update status" at bounding box center [1073, 386] width 91 height 26
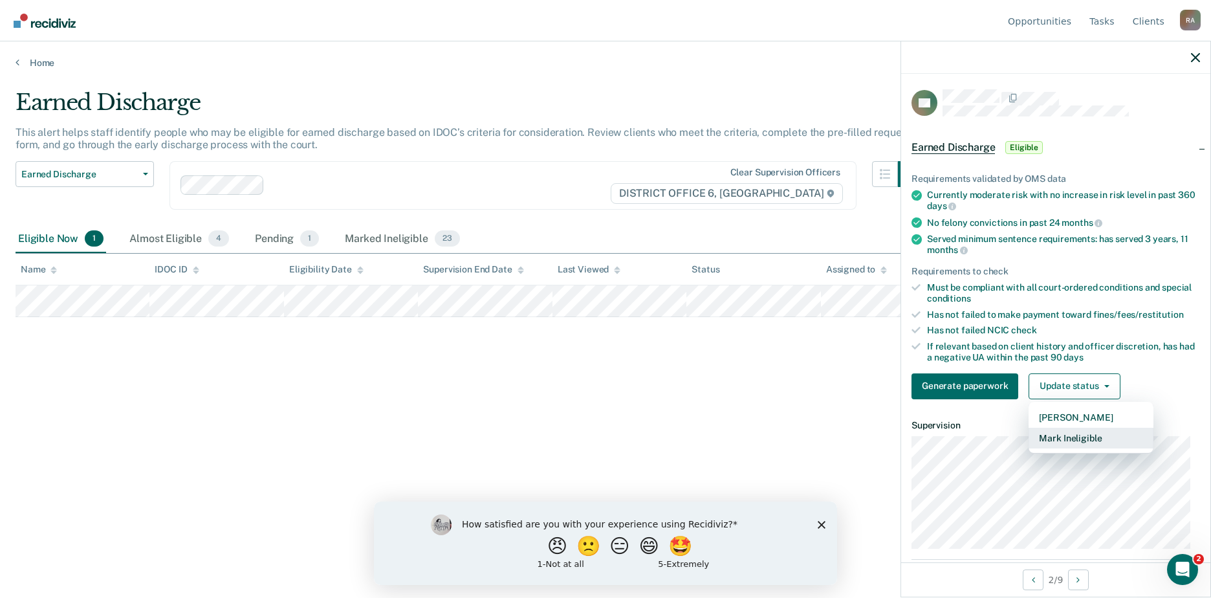
click at [1073, 437] on button "Mark Ineligible" at bounding box center [1090, 437] width 125 height 21
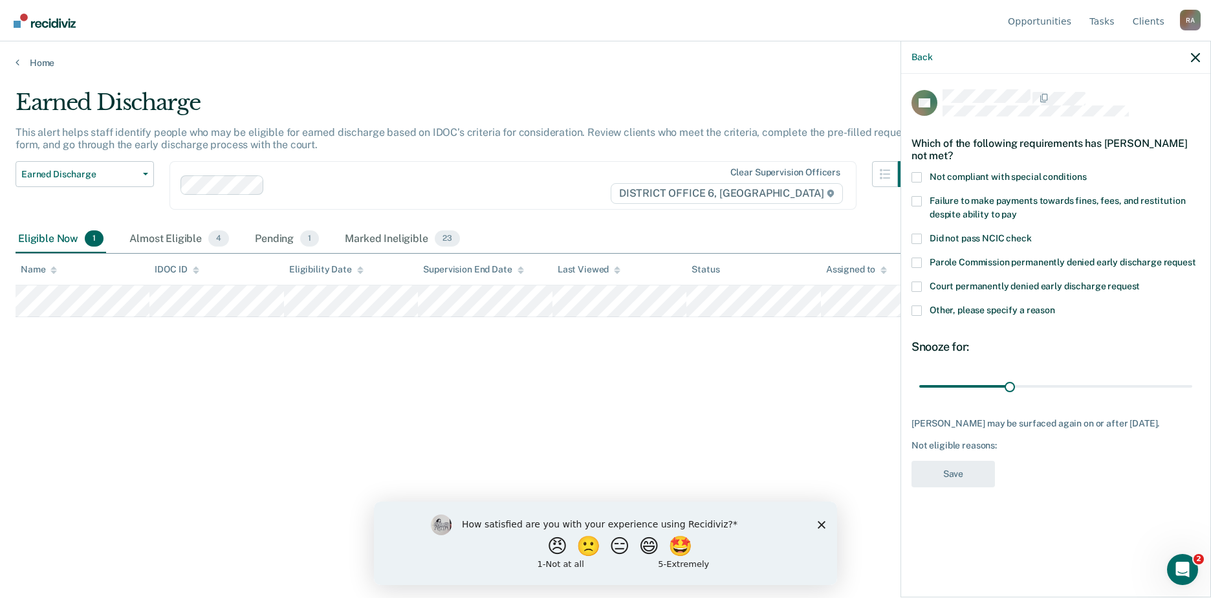
click at [922, 199] on label "Failure to make payments towards fines, fees, and restitution despite ability t…" at bounding box center [1055, 209] width 288 height 27
click at [1017, 210] on input "Failure to make payments towards fines, fees, and restitution despite ability t…" at bounding box center [1017, 210] width 0 height 0
click at [1193, 54] on icon "button" at bounding box center [1195, 57] width 9 height 9
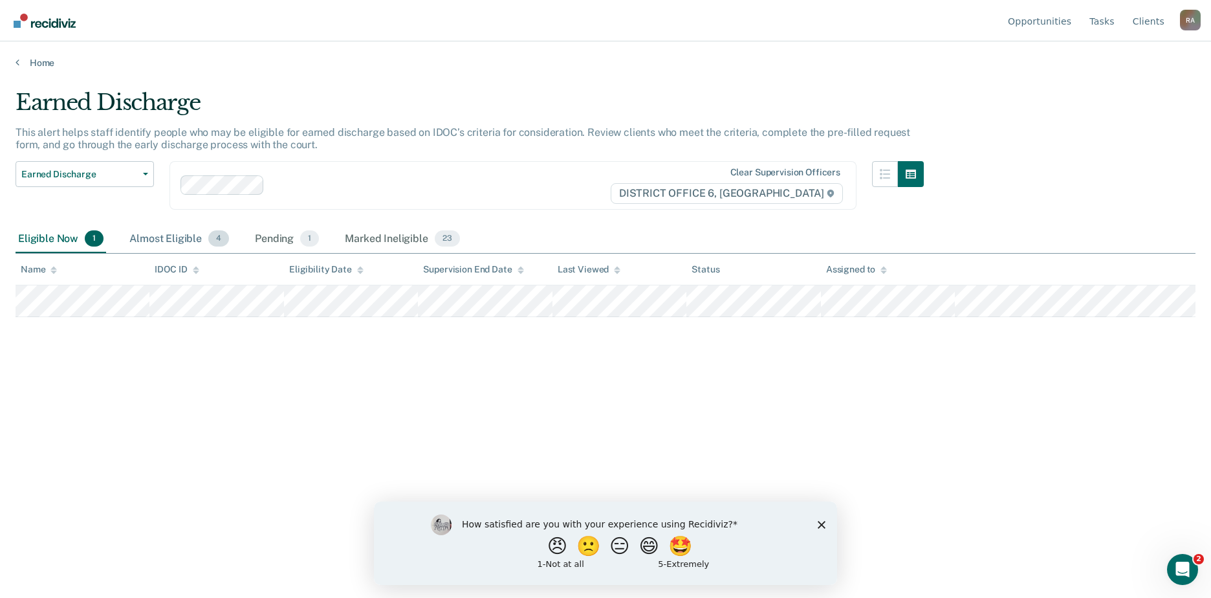
click at [162, 241] on div "Almost Eligible 4" at bounding box center [179, 239] width 105 height 28
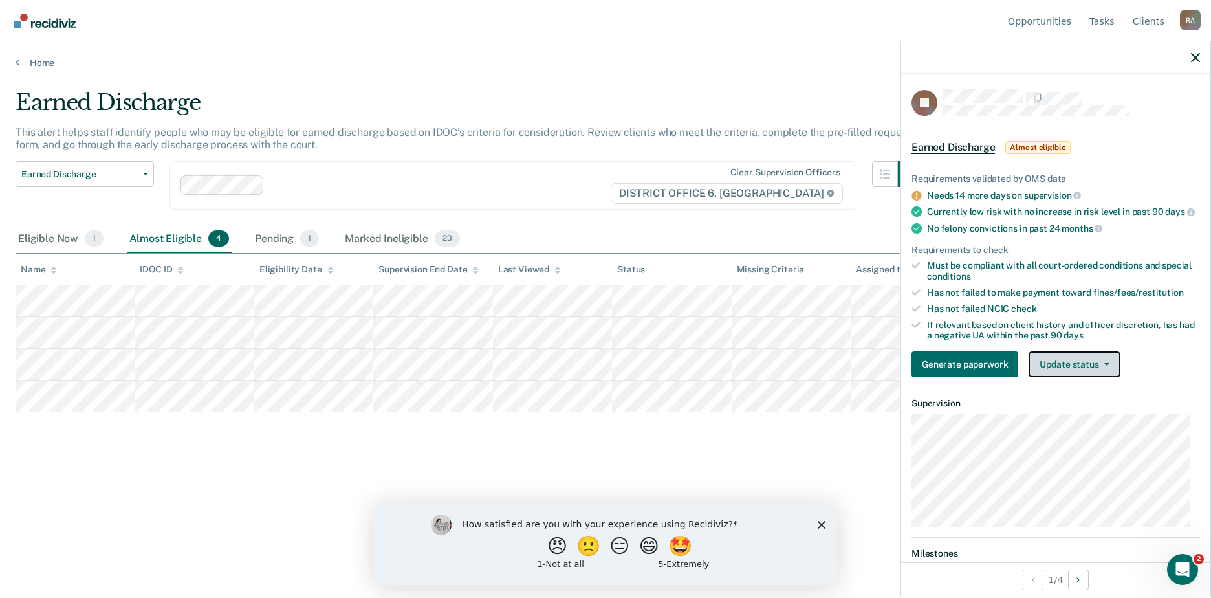
click at [1075, 376] on button "Update status" at bounding box center [1073, 364] width 91 height 26
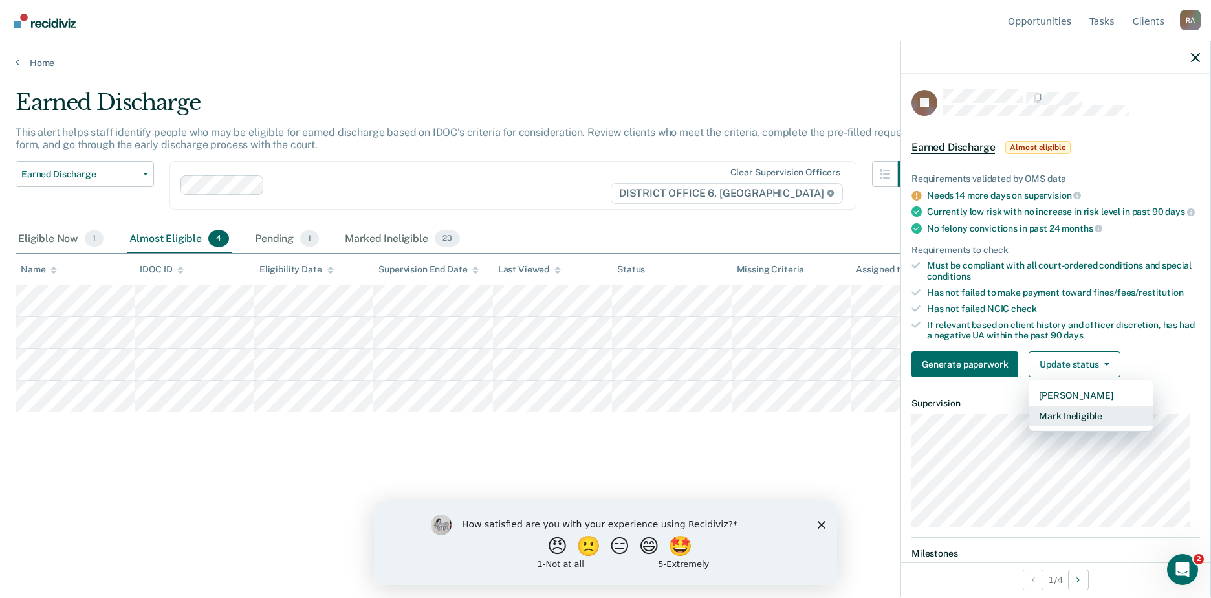
click at [1081, 426] on button "Mark Ineligible" at bounding box center [1090, 415] width 125 height 21
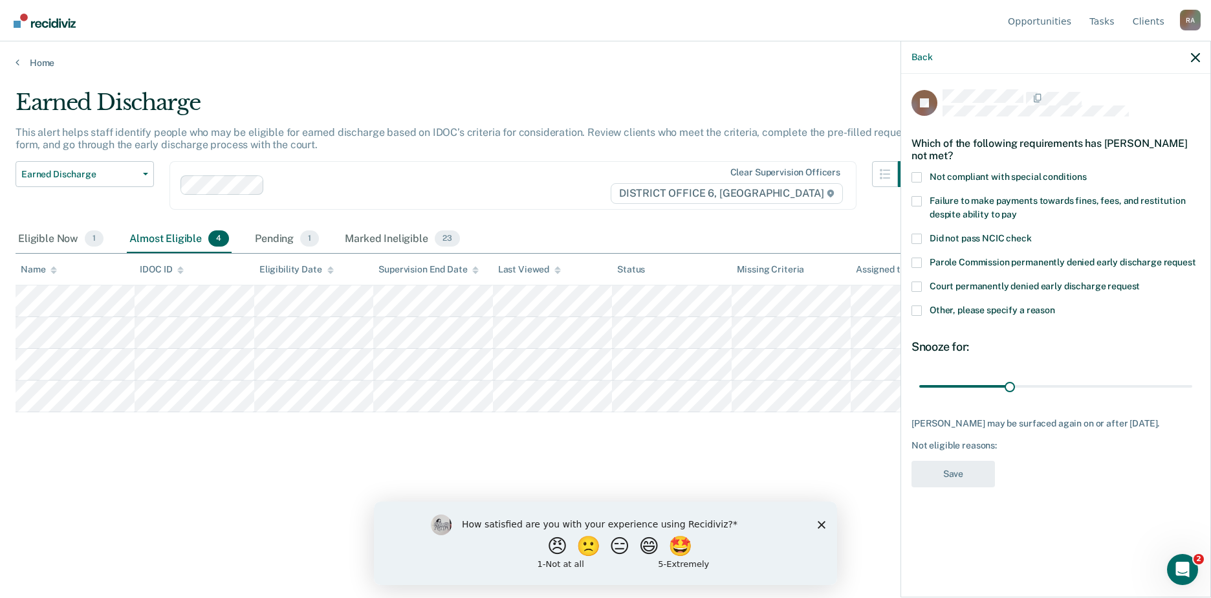
click at [913, 197] on span at bounding box center [916, 201] width 10 height 10
click at [1017, 210] on input "Failure to make payments towards fines, fees, and restitution despite ability t…" at bounding box center [1017, 210] width 0 height 0
drag, startPoint x: 1009, startPoint y: 387, endPoint x: 1347, endPoint y: 385, distance: 338.2
type input "90"
click at [1192, 385] on input "range" at bounding box center [1055, 385] width 273 height 23
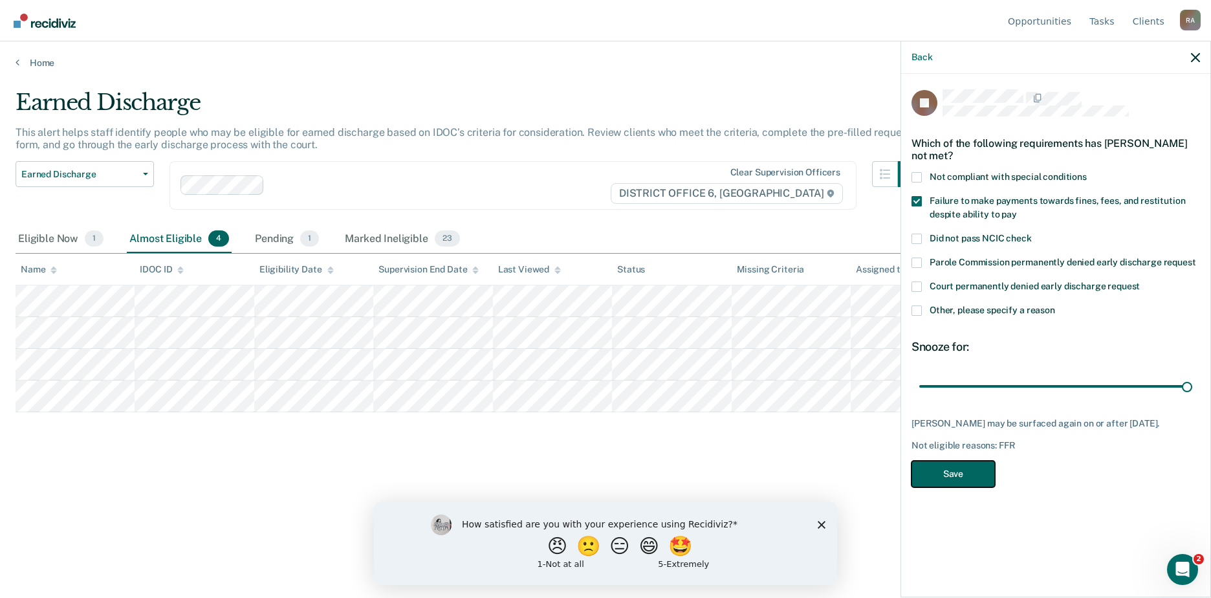
click at [938, 471] on button "Save" at bounding box center [952, 473] width 83 height 27
